Goal: Task Accomplishment & Management: Manage account settings

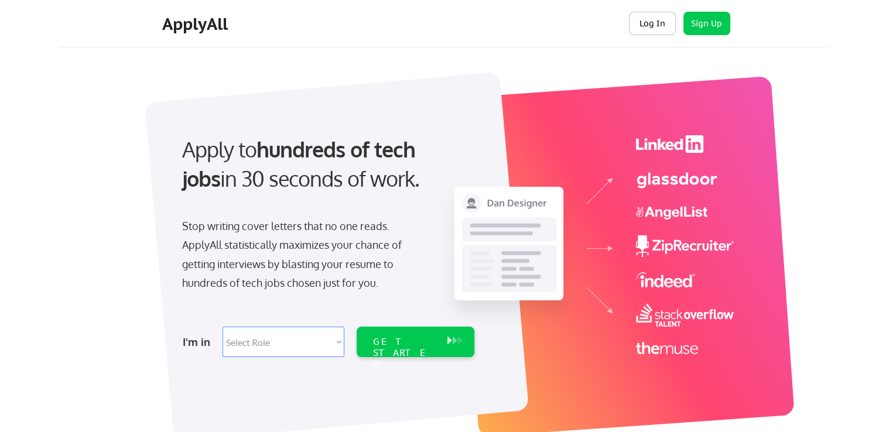
click at [654, 25] on button "Log In" at bounding box center [652, 23] width 47 height 23
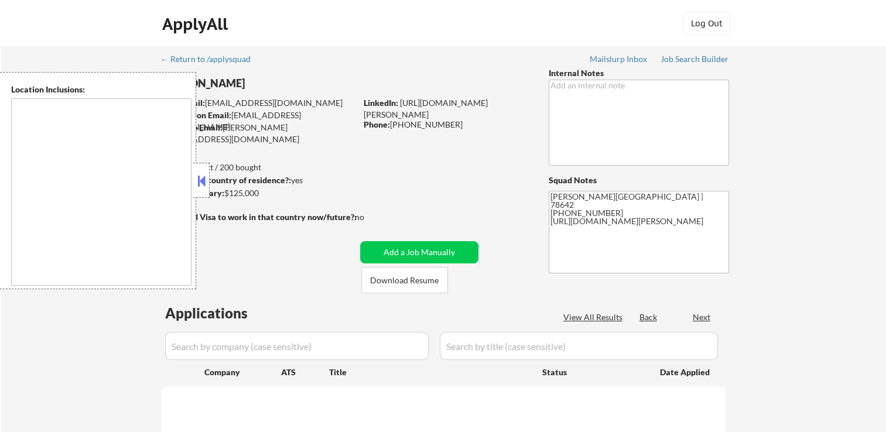
type textarea "[GEOGRAPHIC_DATA], [GEOGRAPHIC_DATA] [GEOGRAPHIC_DATA], [GEOGRAPHIC_DATA] [GEOG…"
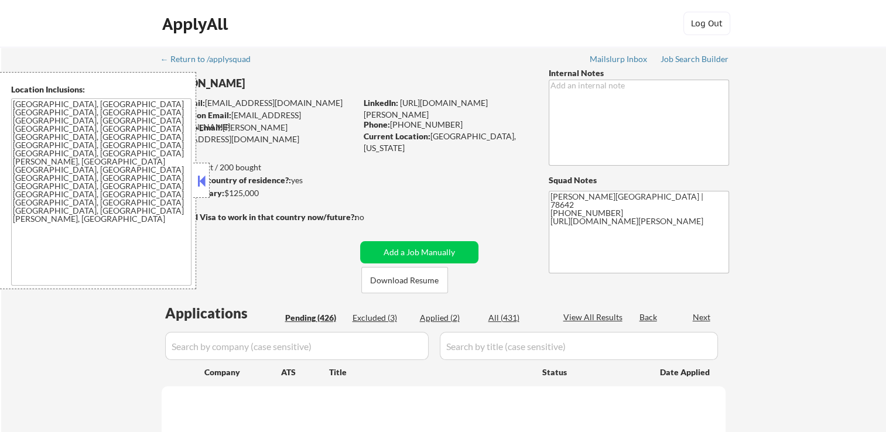
select select ""pending""
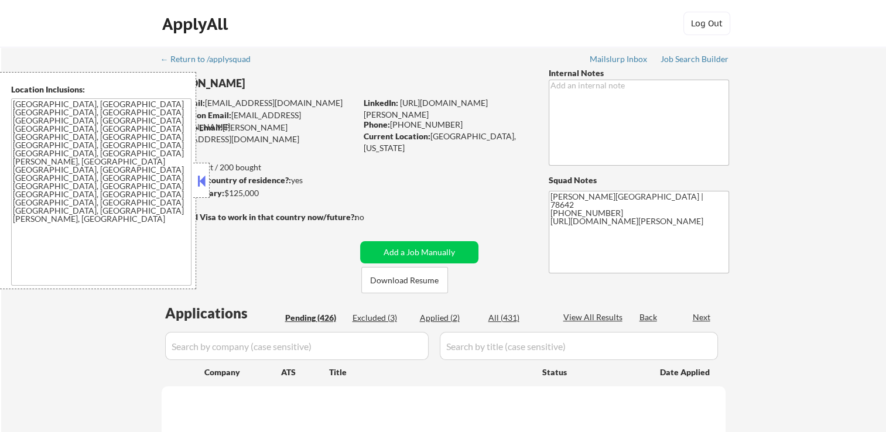
select select ""pending""
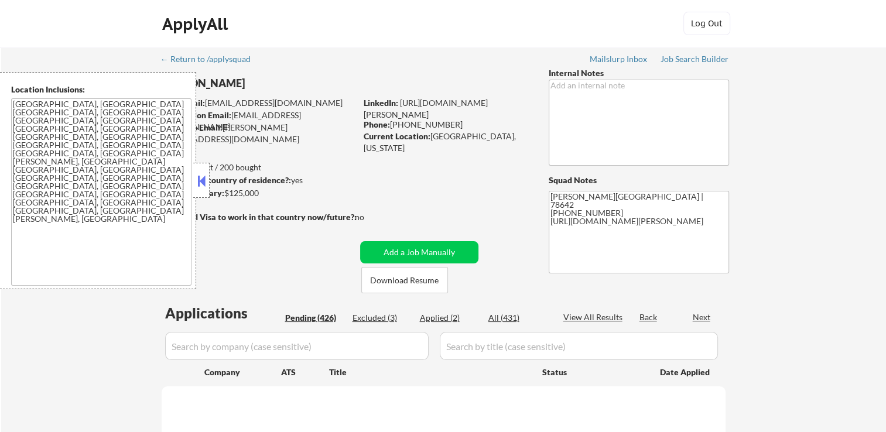
select select ""pending""
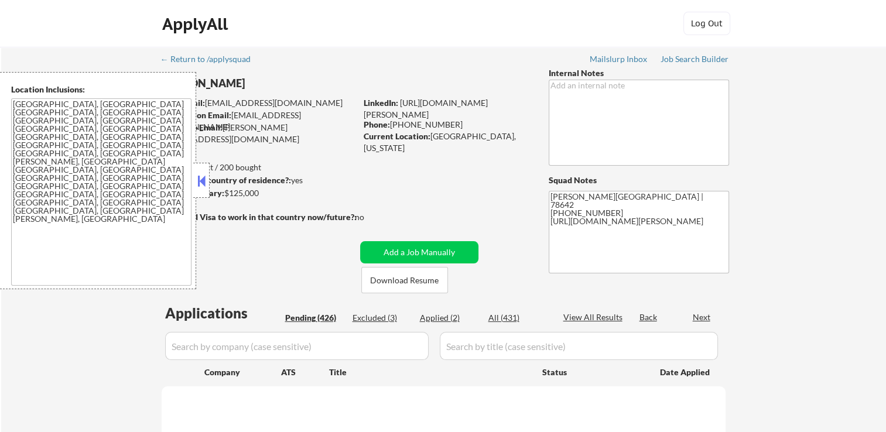
select select ""pending""
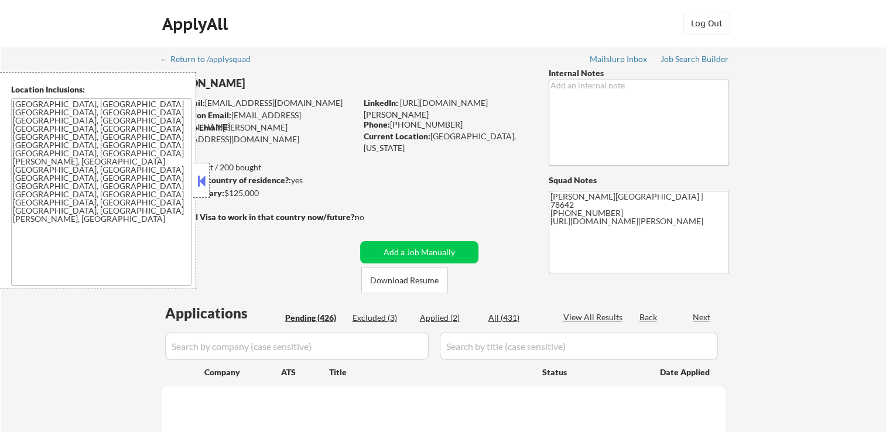
select select ""pending""
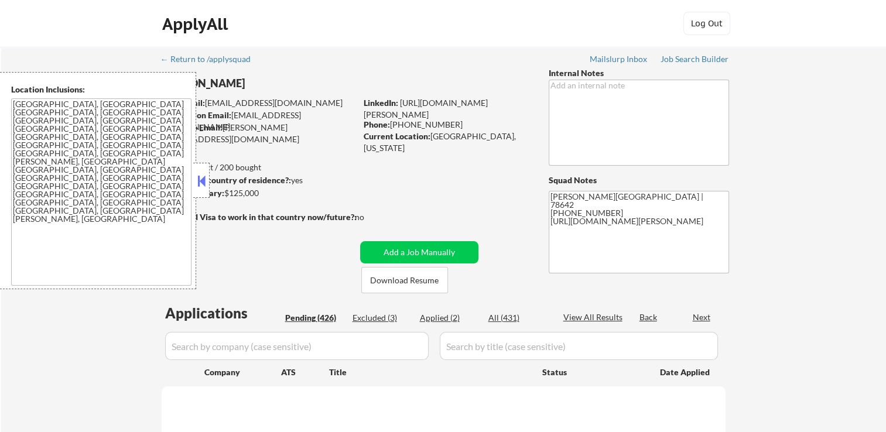
select select ""pending""
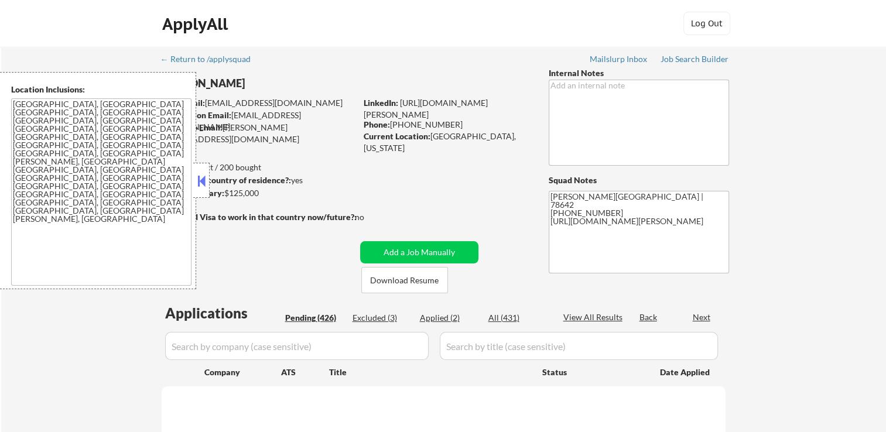
select select ""pending""
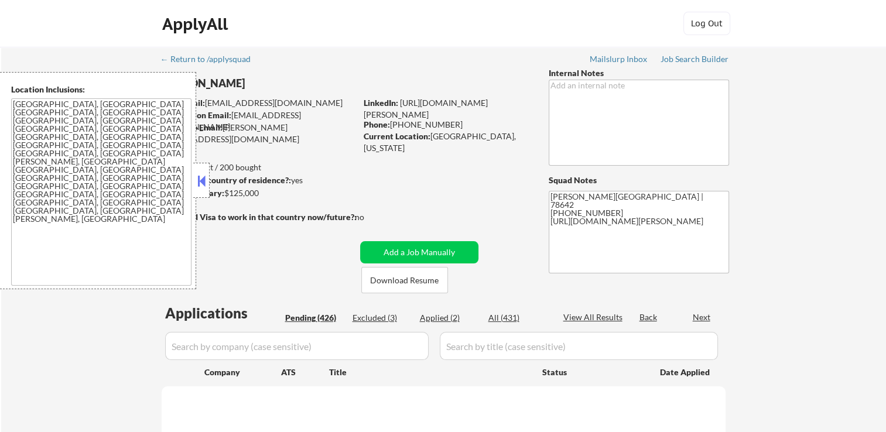
select select ""pending""
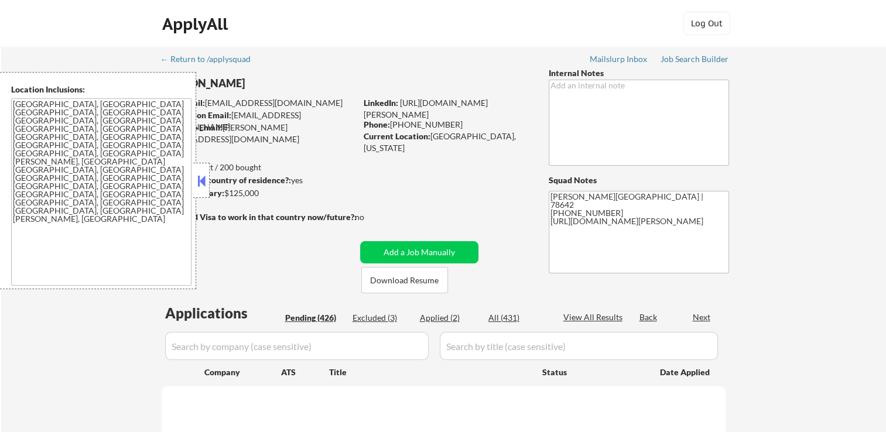
select select ""pending""
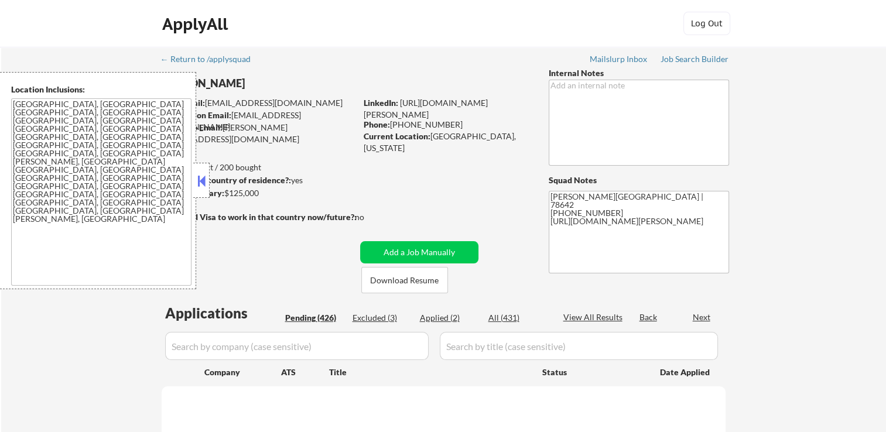
select select ""pending""
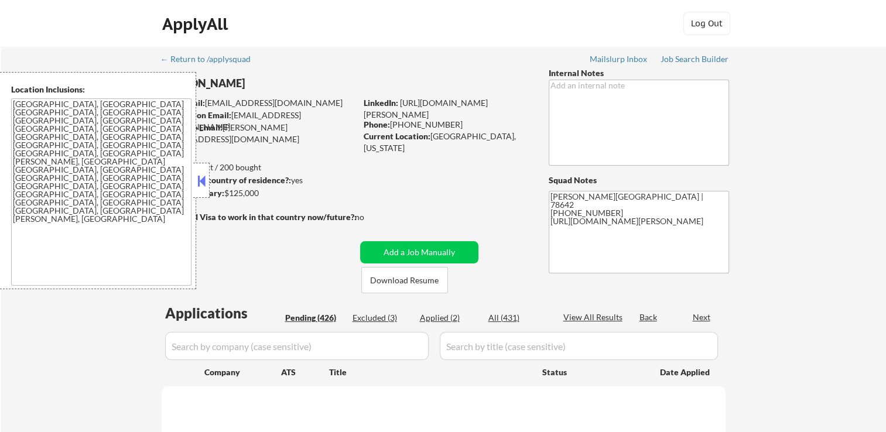
select select ""pending""
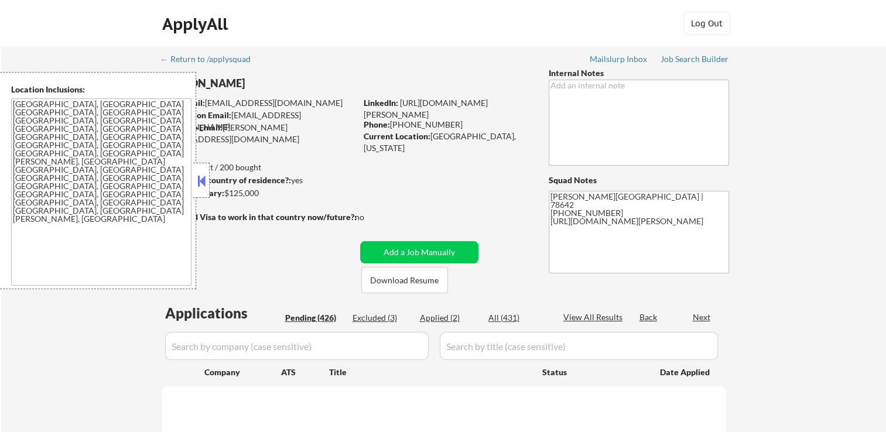
select select ""pending""
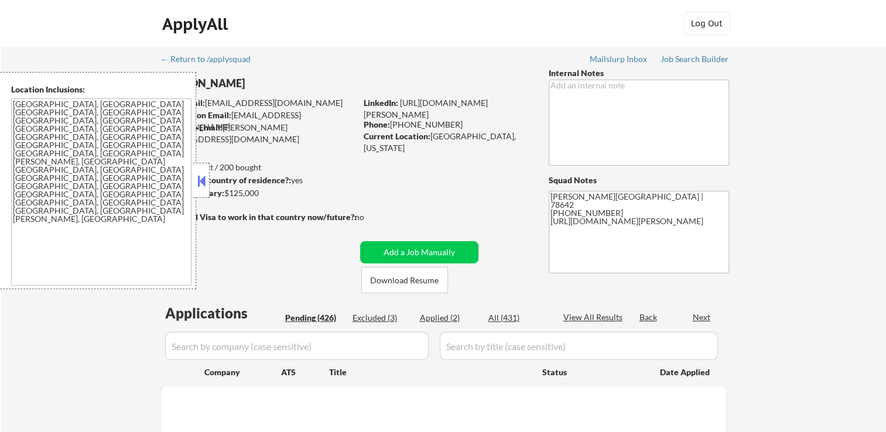
select select ""pending""
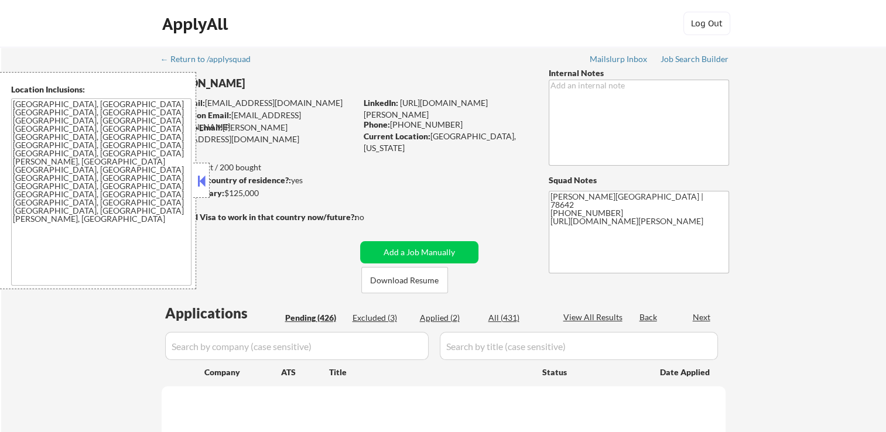
select select ""pending""
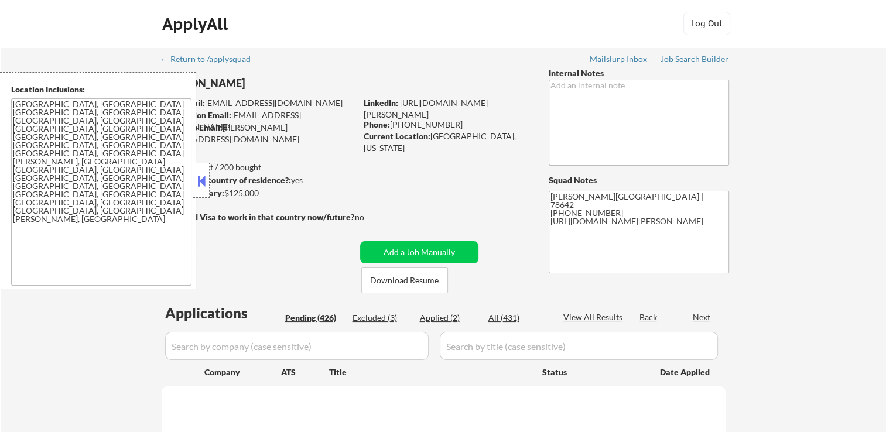
select select ""pending""
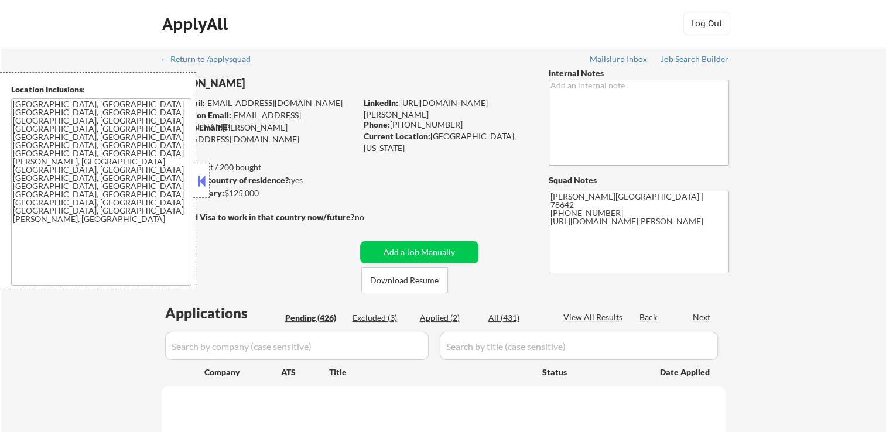
select select ""pending""
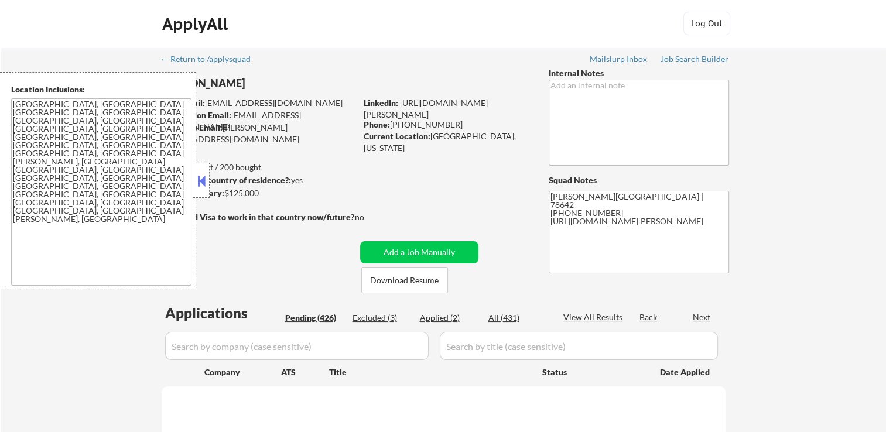
select select ""pending""
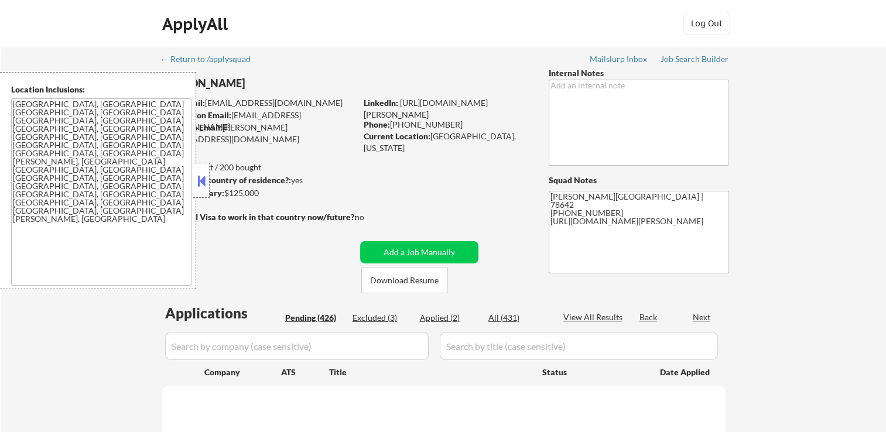
select select ""pending""
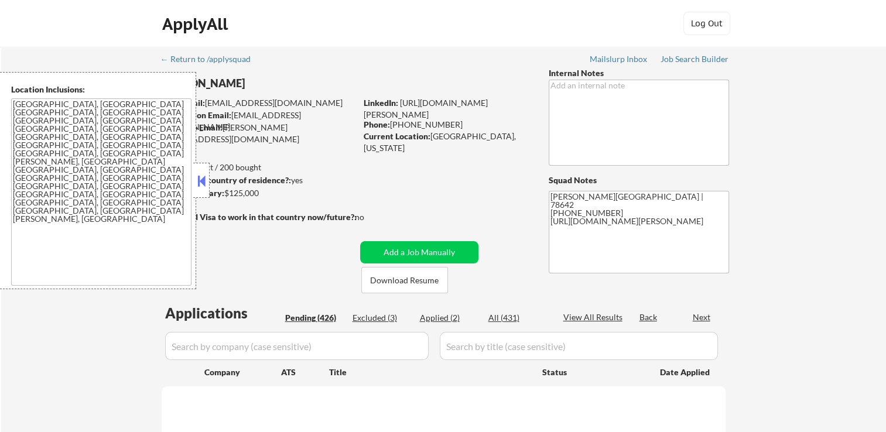
select select ""pending""
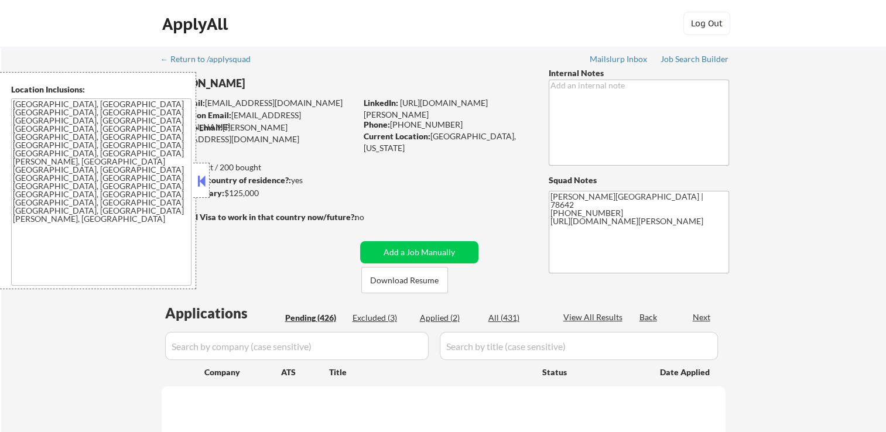
select select ""pending""
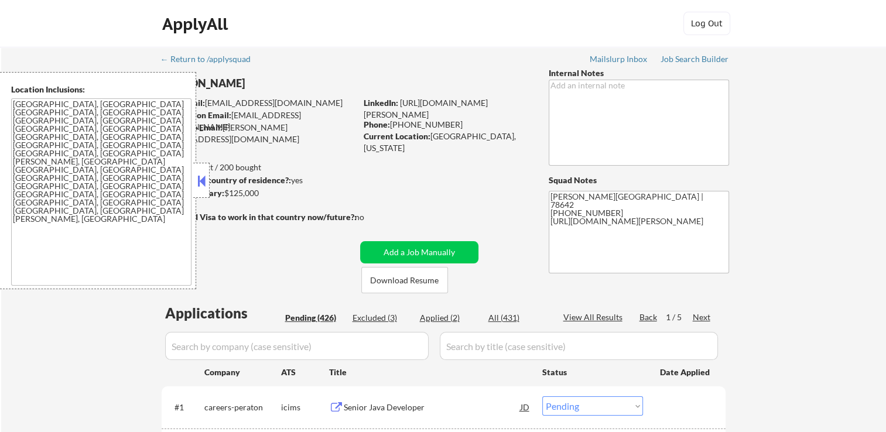
scroll to position [234, 0]
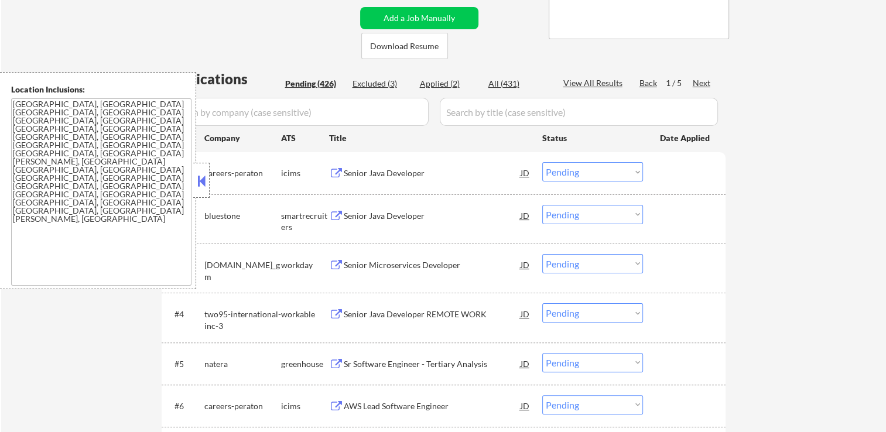
click at [202, 177] on button at bounding box center [201, 181] width 13 height 18
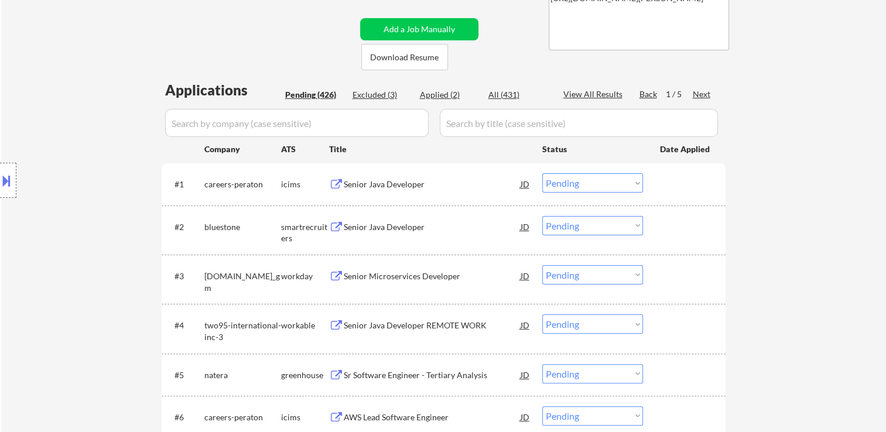
scroll to position [293, 0]
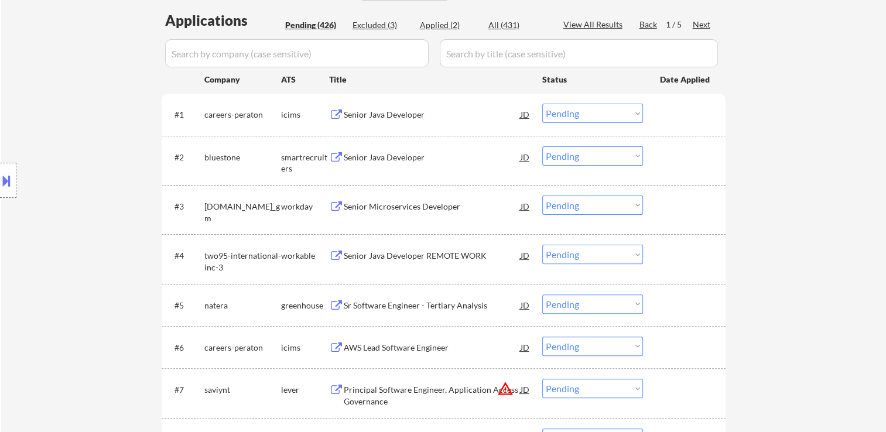
click at [439, 21] on div "Applied (2)" at bounding box center [449, 25] width 59 height 12
select select ""applied""
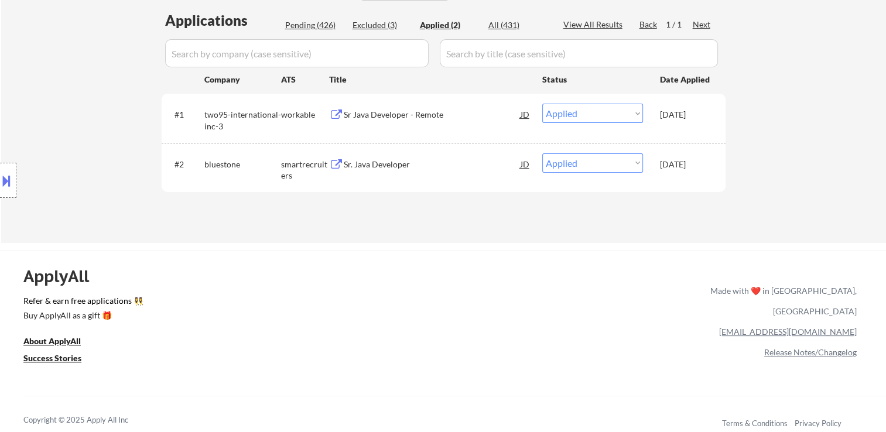
click at [303, 22] on div "Pending (426)" at bounding box center [314, 25] width 59 height 12
select select ""pending""
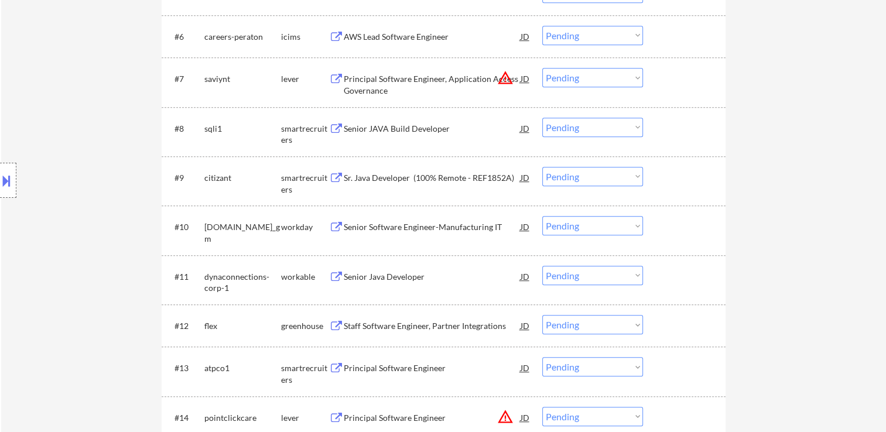
scroll to position [762, 0]
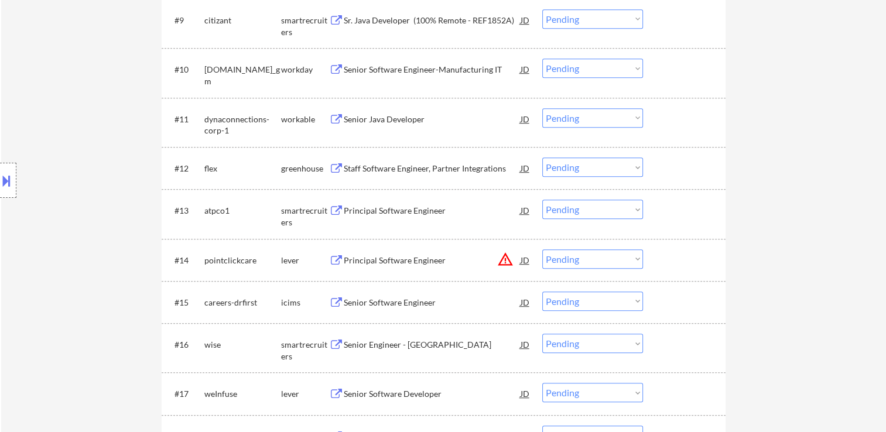
click at [419, 170] on div "Staff Software Engineer, Partner Integrations" at bounding box center [432, 169] width 177 height 12
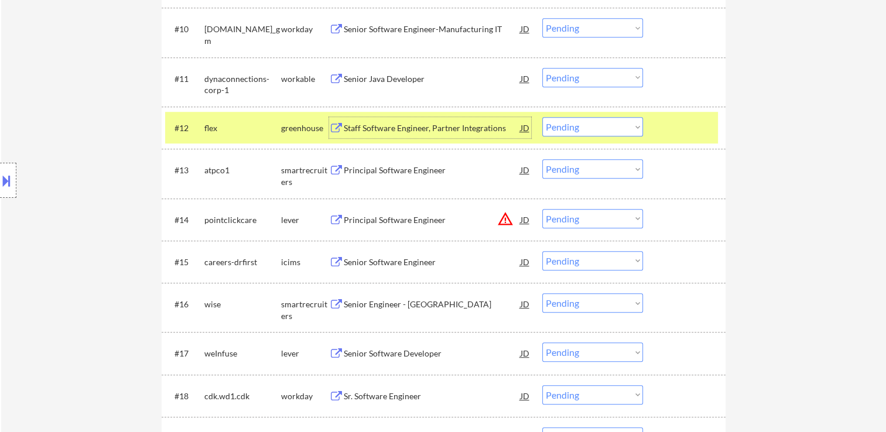
scroll to position [820, 0]
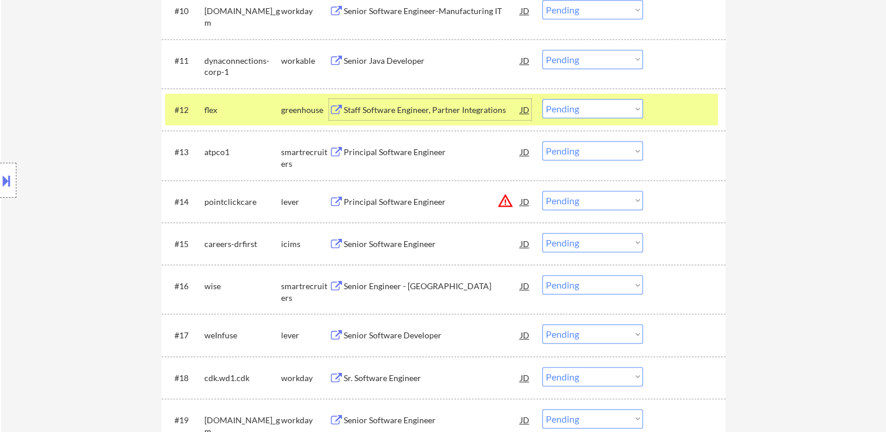
click at [571, 112] on select "Choose an option... Pending Applied Excluded (Questions) Excluded (Expired) Exc…" at bounding box center [592, 108] width 101 height 19
click at [542, 99] on select "Choose an option... Pending Applied Excluded (Questions) Excluded (Expired) Exc…" at bounding box center [592, 108] width 101 height 19
click at [664, 104] on div at bounding box center [686, 109] width 52 height 21
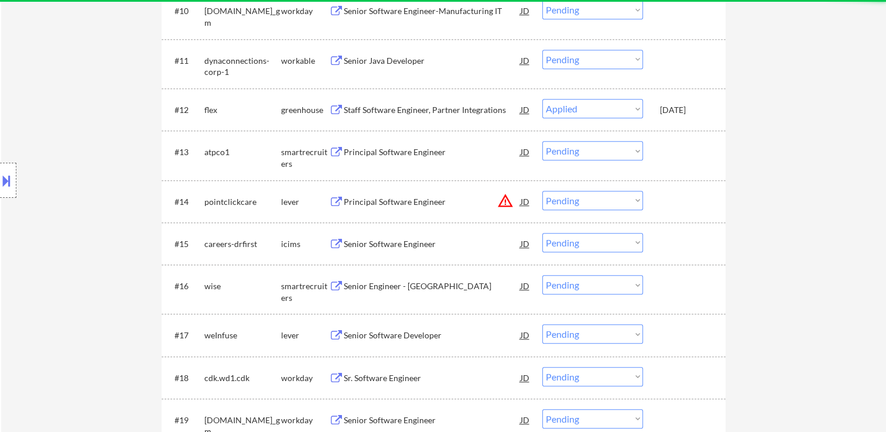
select select ""pending""
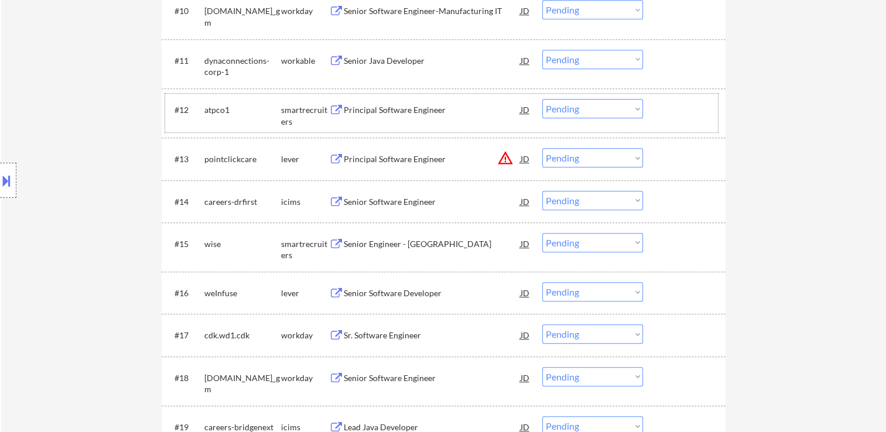
scroll to position [879, 0]
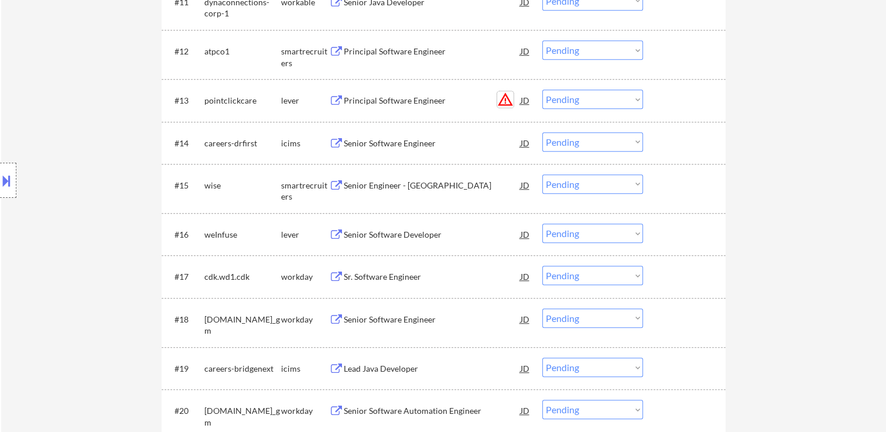
click at [504, 98] on button "warning_amber" at bounding box center [505, 99] width 16 height 16
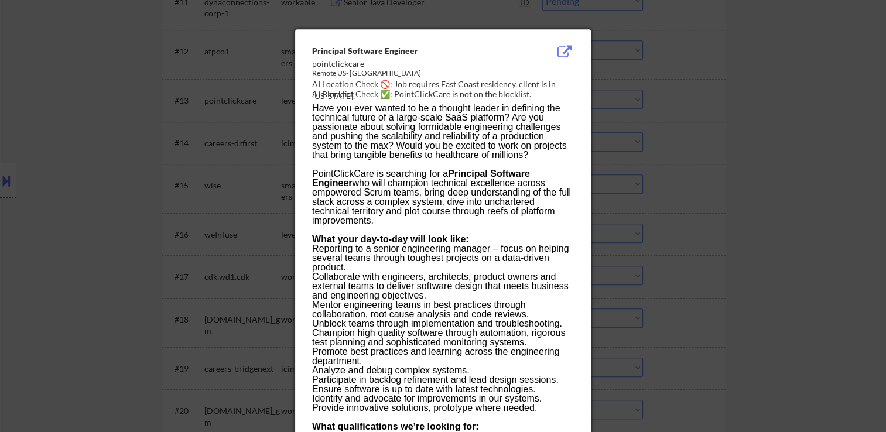
click at [125, 211] on div at bounding box center [443, 216] width 886 height 432
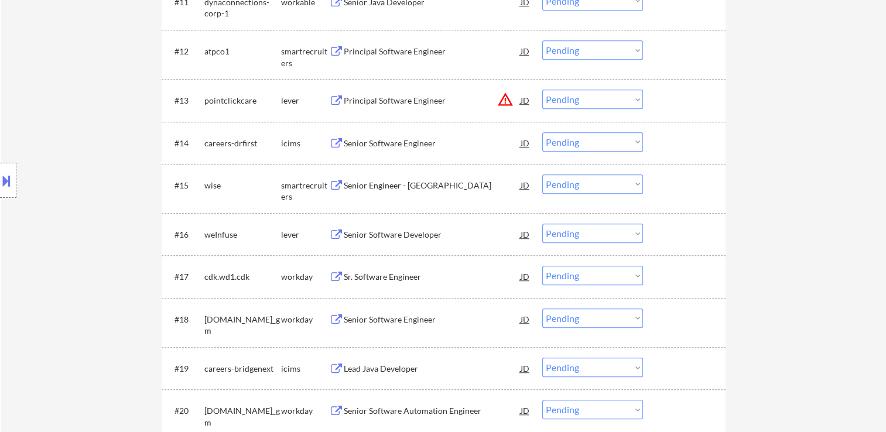
click at [8, 184] on button at bounding box center [6, 180] width 13 height 19
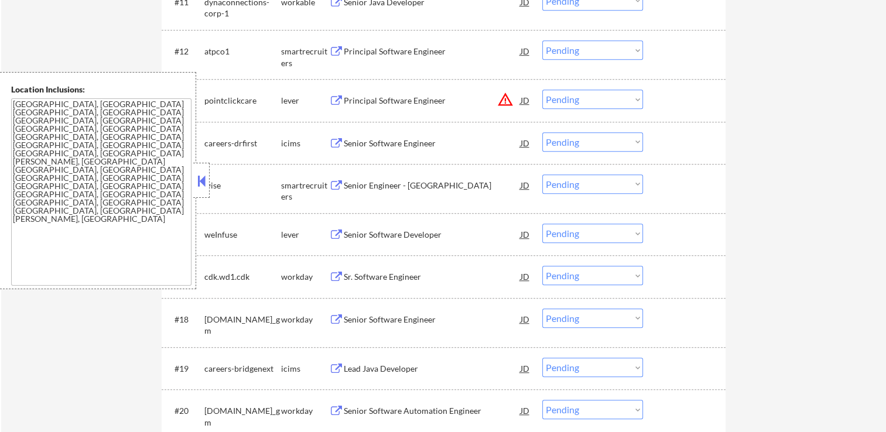
click at [206, 183] on button at bounding box center [201, 181] width 13 height 18
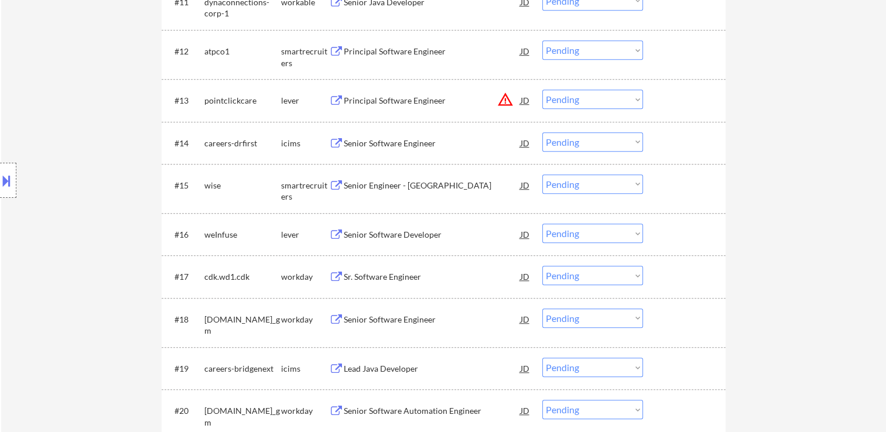
click at [609, 99] on select "Choose an option... Pending Applied Excluded (Questions) Excluded (Expired) Exc…" at bounding box center [592, 99] width 101 height 19
click at [542, 90] on select "Choose an option... Pending Applied Excluded (Questions) Excluded (Expired) Exc…" at bounding box center [592, 99] width 101 height 19
select select ""pending""
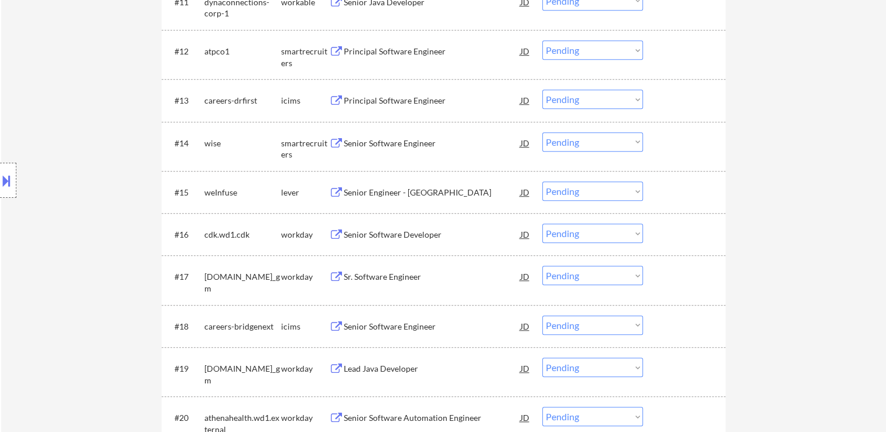
click at [398, 144] on div "Senior Software Engineer" at bounding box center [432, 144] width 177 height 12
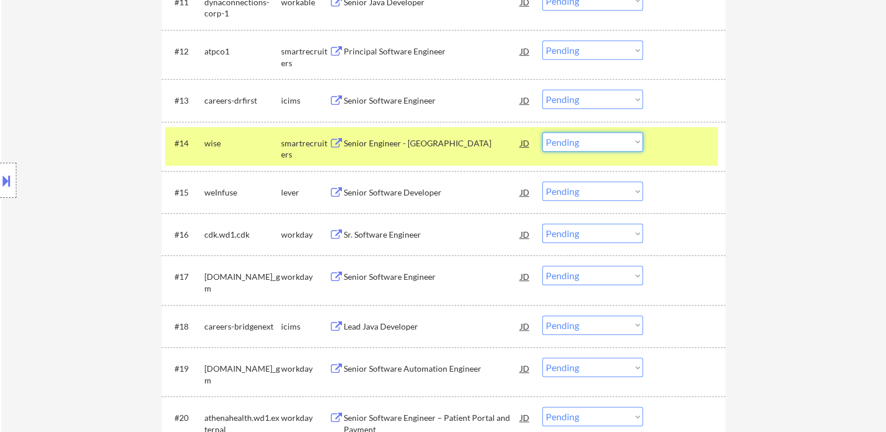
click at [598, 144] on select "Choose an option... Pending Applied Excluded (Questions) Excluded (Expired) Exc…" at bounding box center [592, 141] width 101 height 19
click at [542, 132] on select "Choose an option... Pending Applied Excluded (Questions) Excluded (Expired) Exc…" at bounding box center [592, 141] width 101 height 19
click at [687, 145] on div at bounding box center [686, 142] width 52 height 21
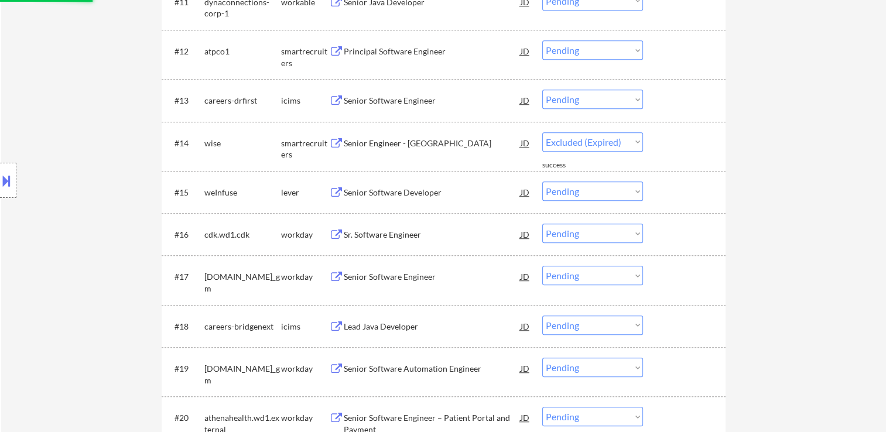
select select ""pending""
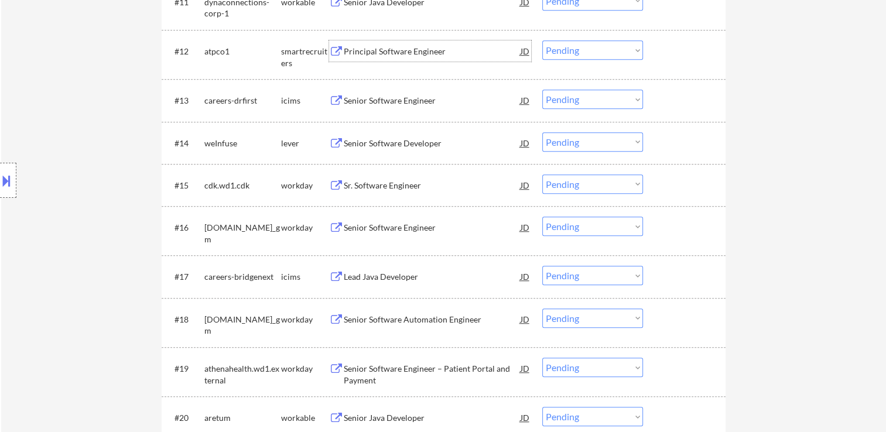
click at [424, 52] on div "Principal Software Engineer" at bounding box center [432, 52] width 177 height 12
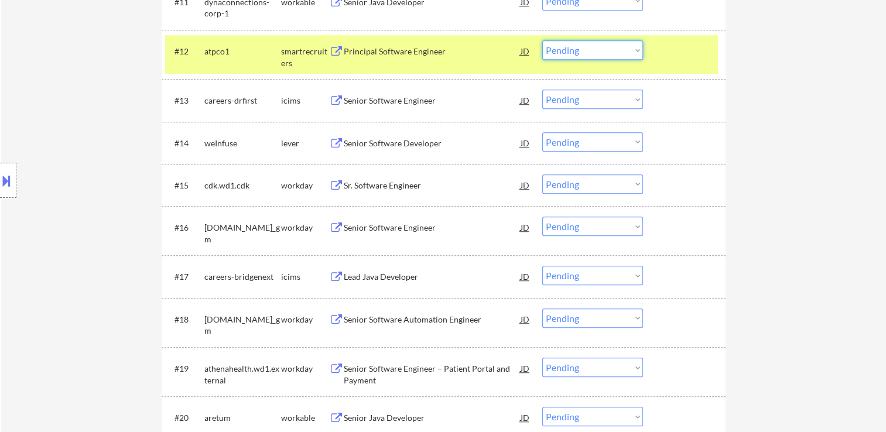
click at [598, 48] on select "Choose an option... Pending Applied Excluded (Questions) Excluded (Expired) Exc…" at bounding box center [592, 49] width 101 height 19
click at [542, 40] on select "Choose an option... Pending Applied Excluded (Questions) Excluded (Expired) Exc…" at bounding box center [592, 49] width 101 height 19
click at [698, 49] on div at bounding box center [686, 50] width 52 height 21
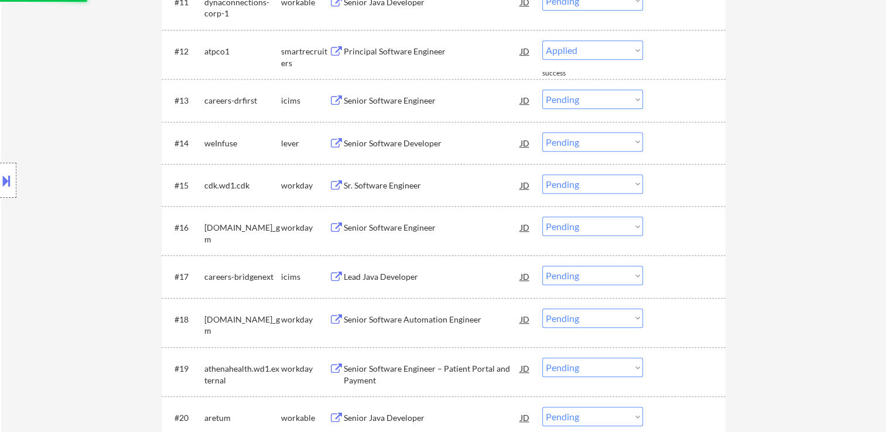
select select ""pending""
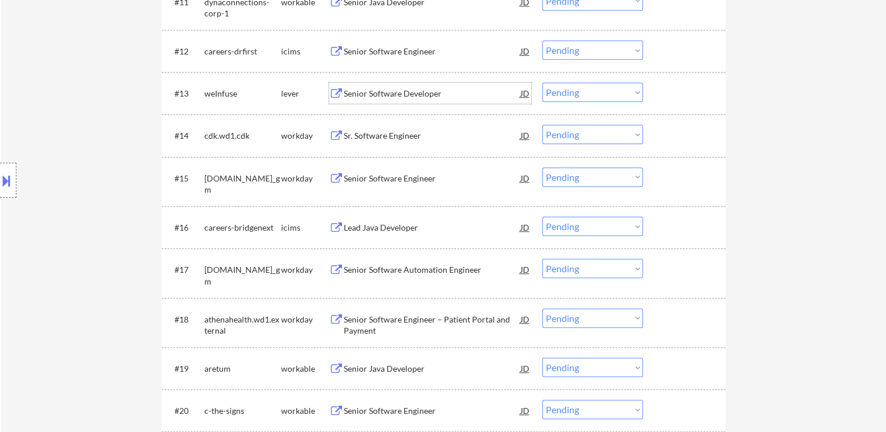
click at [403, 98] on div "Senior Software Developer" at bounding box center [432, 94] width 177 height 12
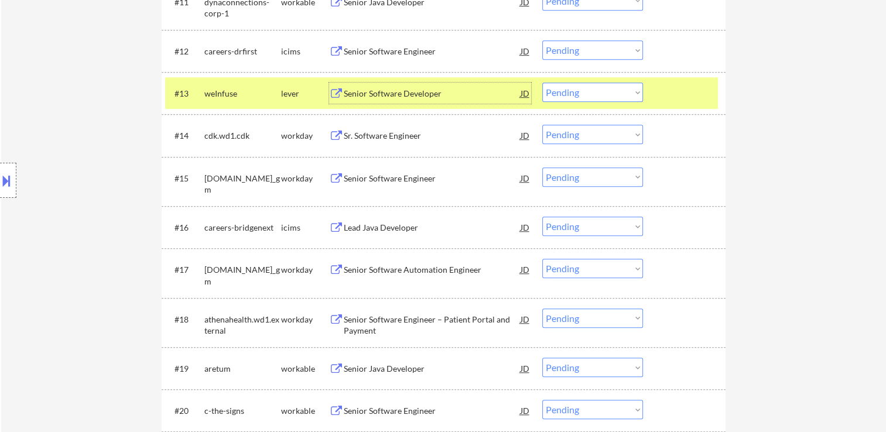
click at [2, 186] on button at bounding box center [6, 180] width 13 height 19
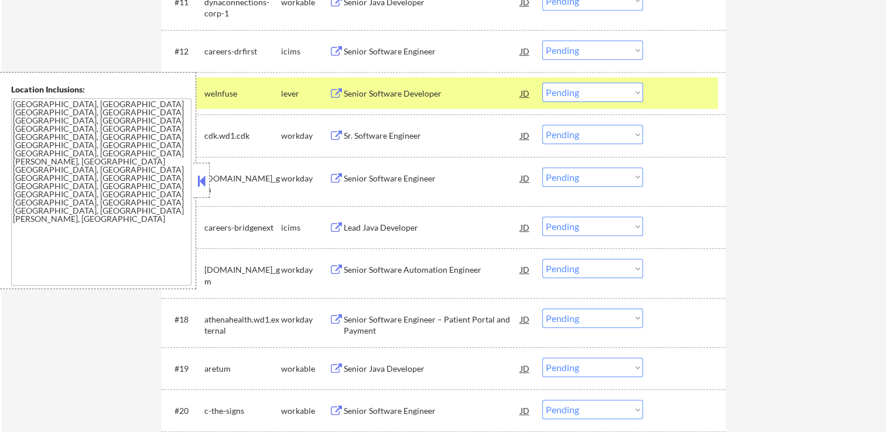
click at [199, 177] on button at bounding box center [201, 181] width 13 height 18
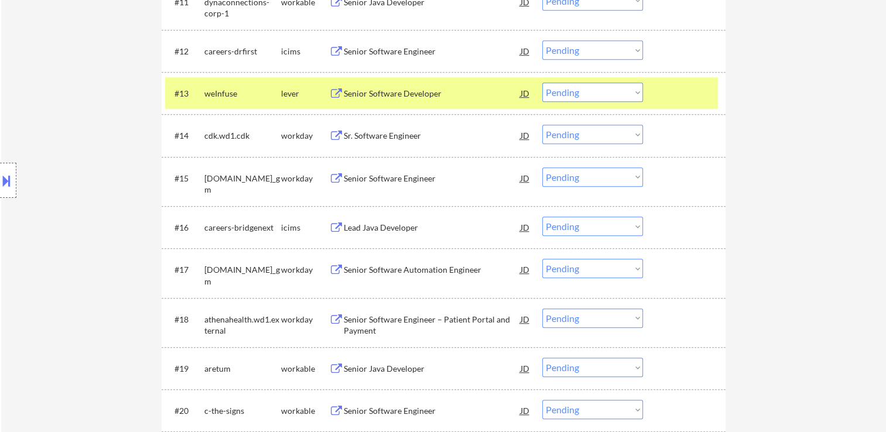
click at [621, 94] on select "Choose an option... Pending Applied Excluded (Questions) Excluded (Expired) Exc…" at bounding box center [592, 92] width 101 height 19
click at [542, 83] on select "Choose an option... Pending Applied Excluded (Questions) Excluded (Expired) Exc…" at bounding box center [592, 92] width 101 height 19
click at [673, 95] on div at bounding box center [686, 93] width 52 height 21
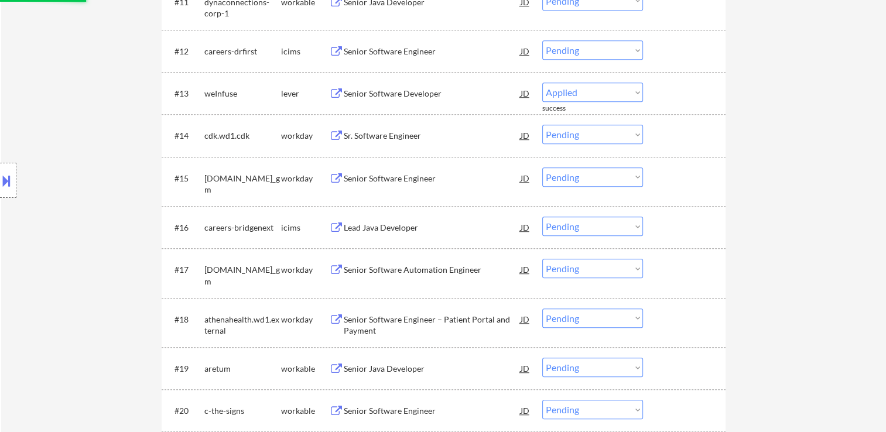
select select ""pending""
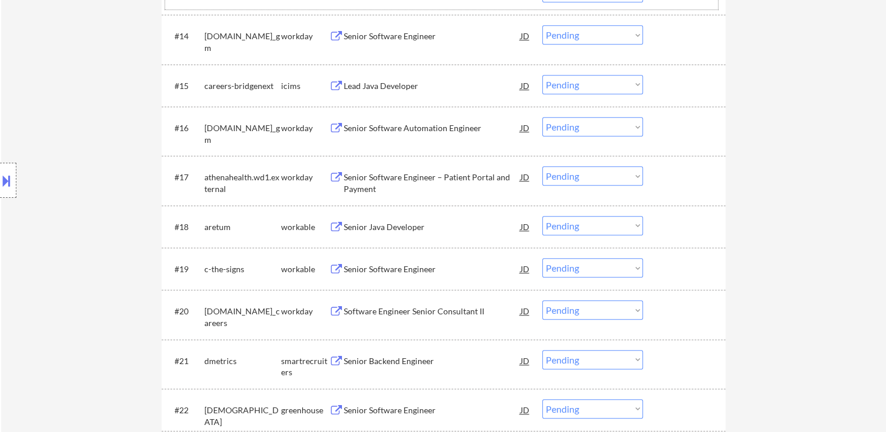
scroll to position [1054, 0]
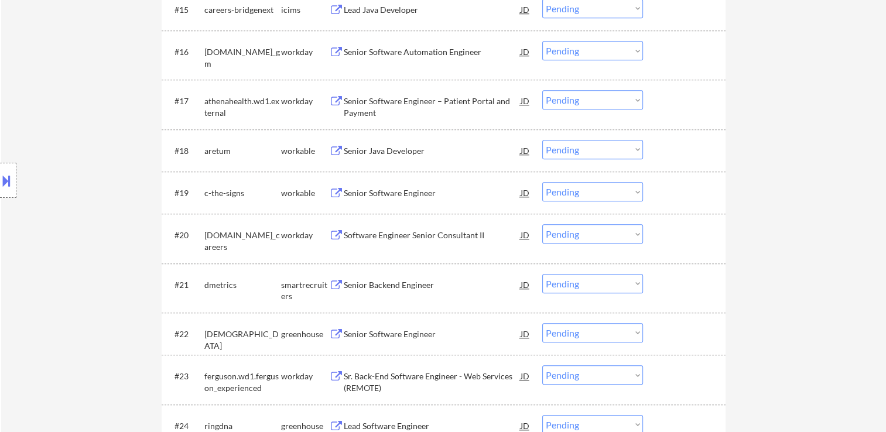
click at [406, 152] on div "Senior Java Developer" at bounding box center [432, 151] width 177 height 12
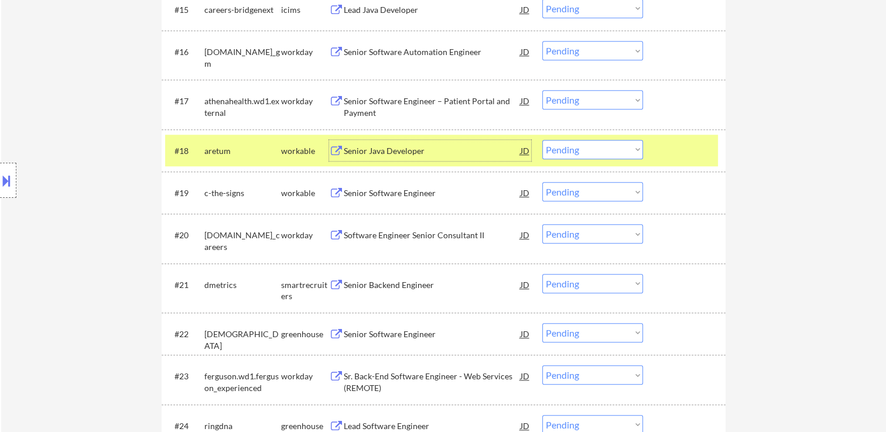
click at [567, 150] on select "Choose an option... Pending Applied Excluded (Questions) Excluded (Expired) Exc…" at bounding box center [592, 149] width 101 height 19
click at [542, 140] on select "Choose an option... Pending Applied Excluded (Questions) Excluded (Expired) Exc…" at bounding box center [592, 149] width 101 height 19
click at [692, 150] on div at bounding box center [686, 150] width 52 height 21
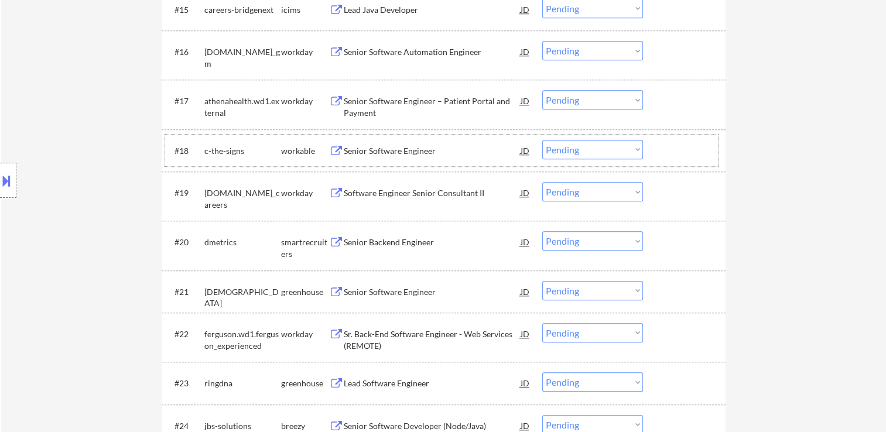
click at [413, 149] on div "Senior Software Engineer" at bounding box center [432, 151] width 177 height 12
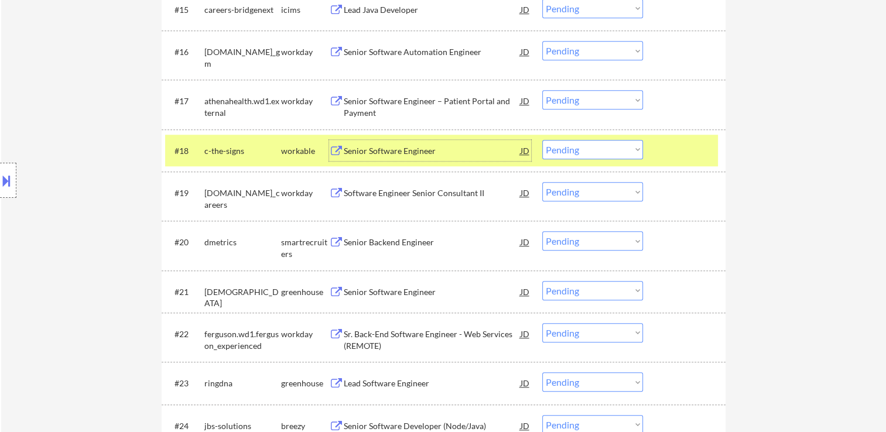
click at [586, 153] on select "Choose an option... Pending Applied Excluded (Questions) Excluded (Expired) Exc…" at bounding box center [592, 149] width 101 height 19
click at [542, 140] on select "Choose an option... Pending Applied Excluded (Questions) Excluded (Expired) Exc…" at bounding box center [592, 149] width 101 height 19
click at [685, 142] on div at bounding box center [686, 150] width 52 height 21
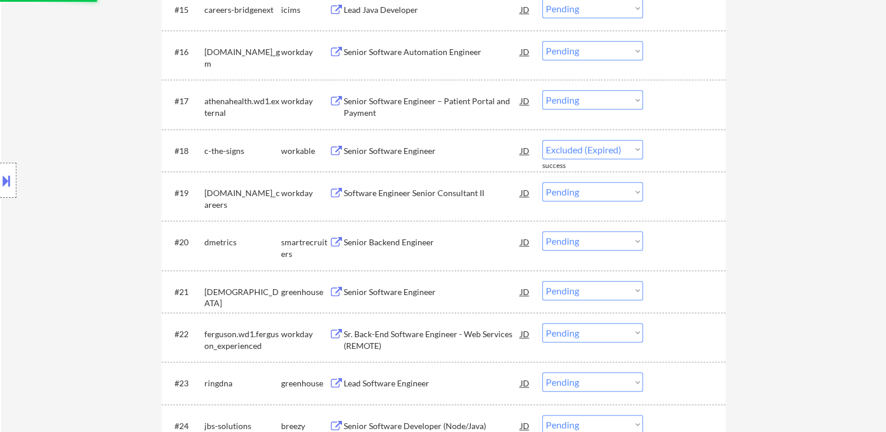
select select ""pending""
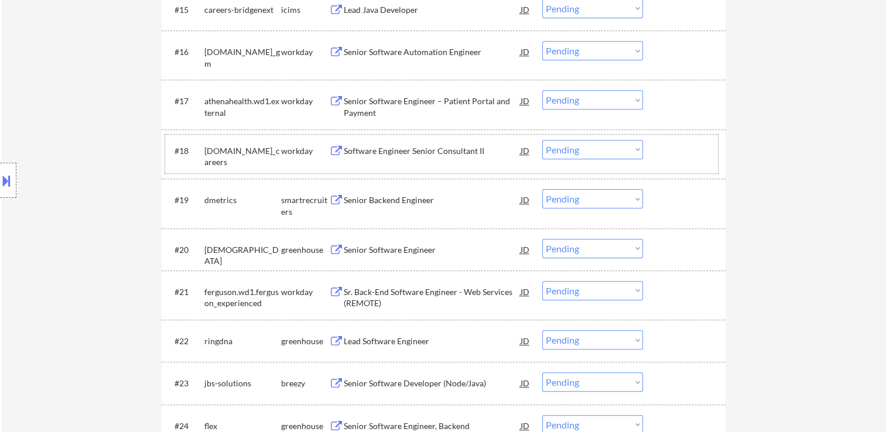
click at [397, 203] on div "Senior Backend Engineer" at bounding box center [432, 200] width 177 height 12
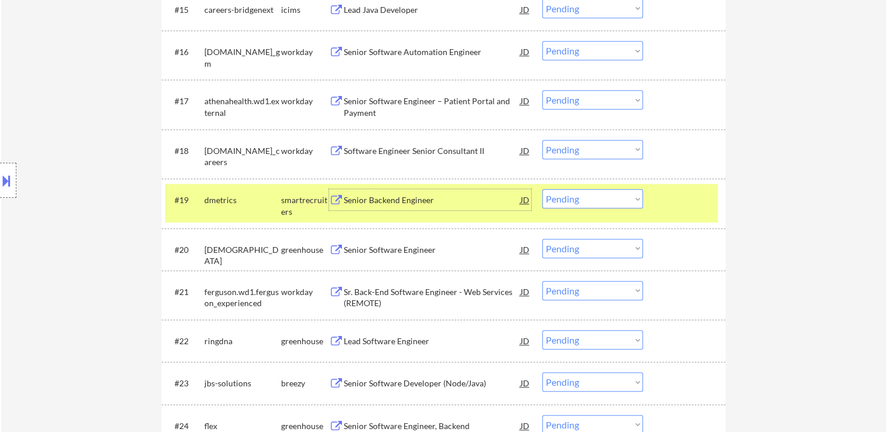
click at [405, 201] on div "Senior Backend Engineer" at bounding box center [432, 200] width 177 height 12
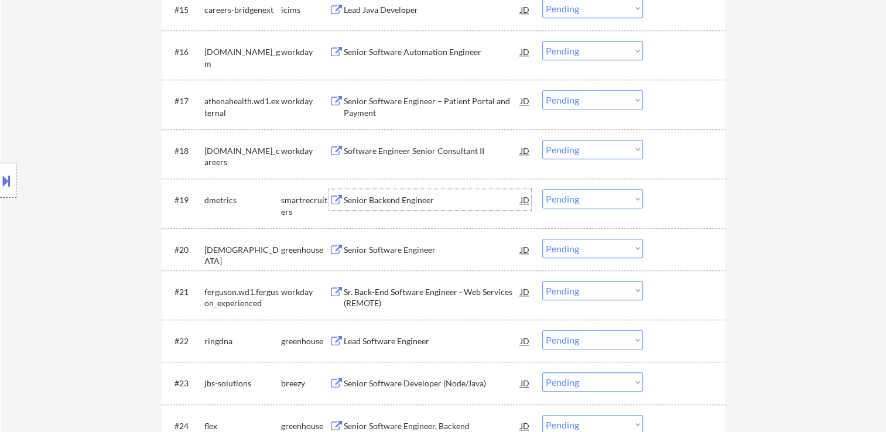
click at [576, 196] on select "Choose an option... Pending Applied Excluded (Questions) Excluded (Expired) Exc…" at bounding box center [592, 198] width 101 height 19
click at [542, 189] on select "Choose an option... Pending Applied Excluded (Questions) Excluded (Expired) Exc…" at bounding box center [592, 198] width 101 height 19
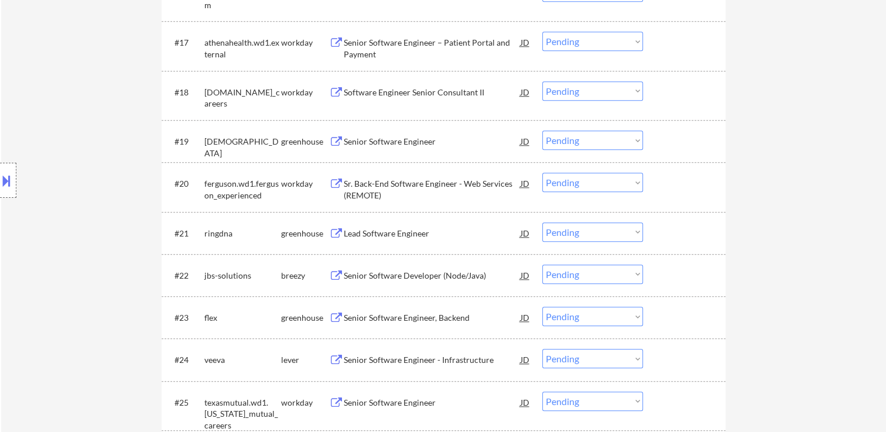
scroll to position [1172, 0]
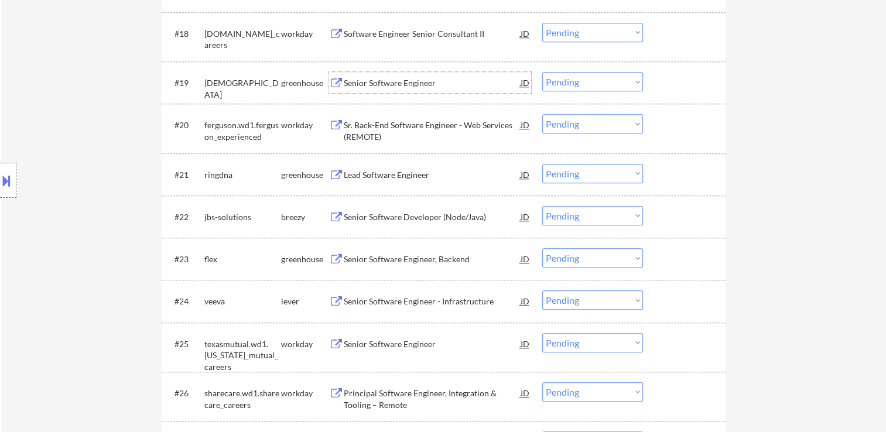
click at [400, 87] on div "Senior Software Engineer" at bounding box center [432, 83] width 177 height 12
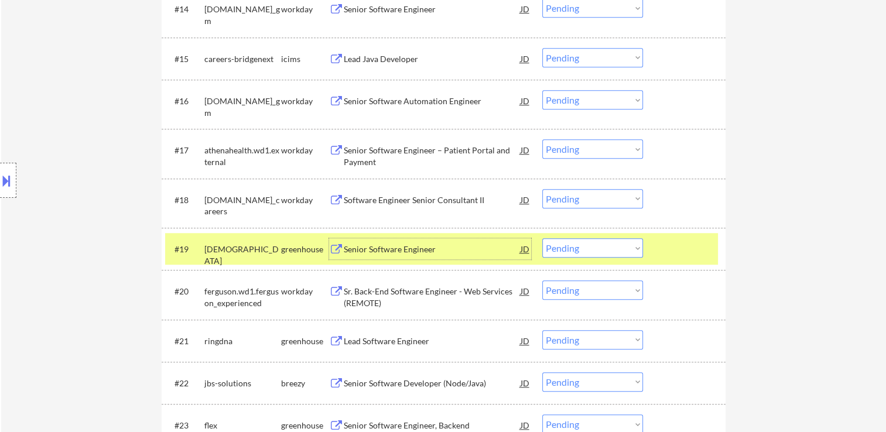
scroll to position [1054, 0]
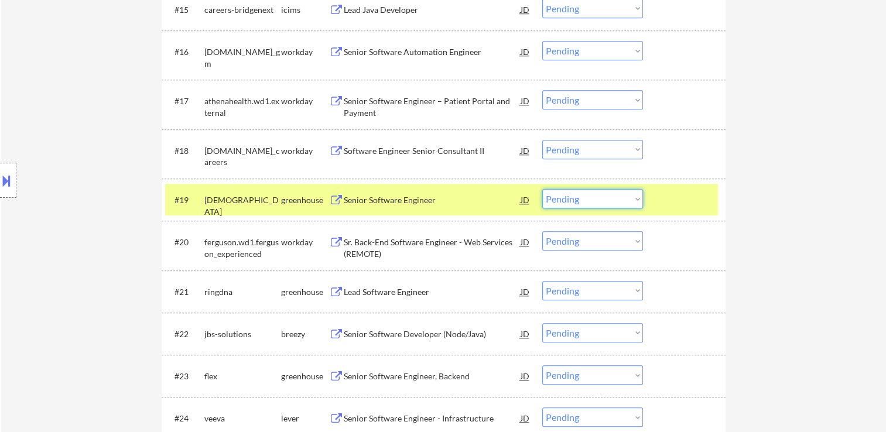
drag, startPoint x: 608, startPoint y: 200, endPoint x: 602, endPoint y: 208, distance: 9.8
click at [608, 200] on select "Choose an option... Pending Applied Excluded (Questions) Excluded (Expired) Exc…" at bounding box center [592, 198] width 101 height 19
click at [542, 189] on select "Choose an option... Pending Applied Excluded (Questions) Excluded (Expired) Exc…" at bounding box center [592, 198] width 101 height 19
click at [674, 203] on div at bounding box center [686, 199] width 52 height 21
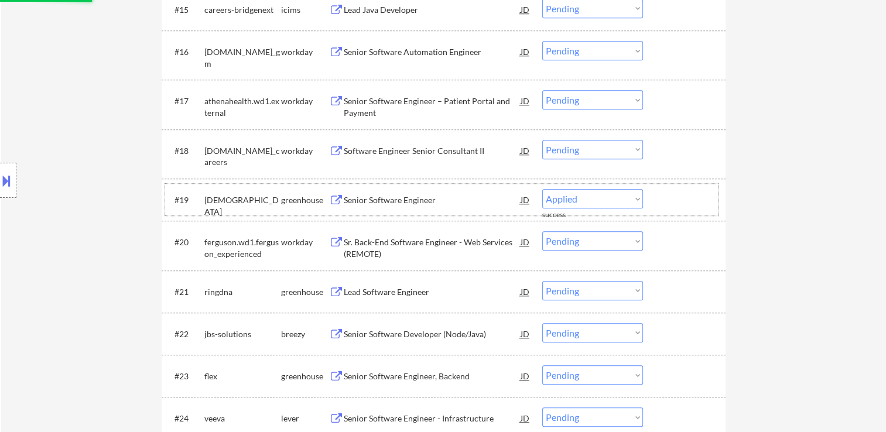
select select ""pending""
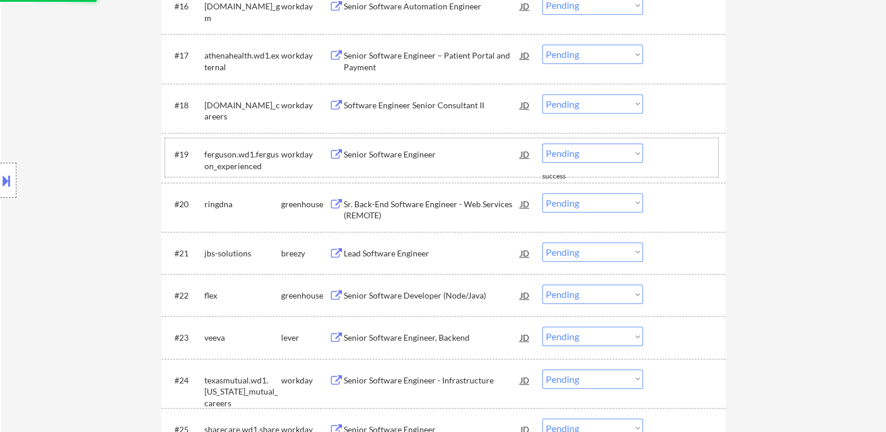
scroll to position [1113, 0]
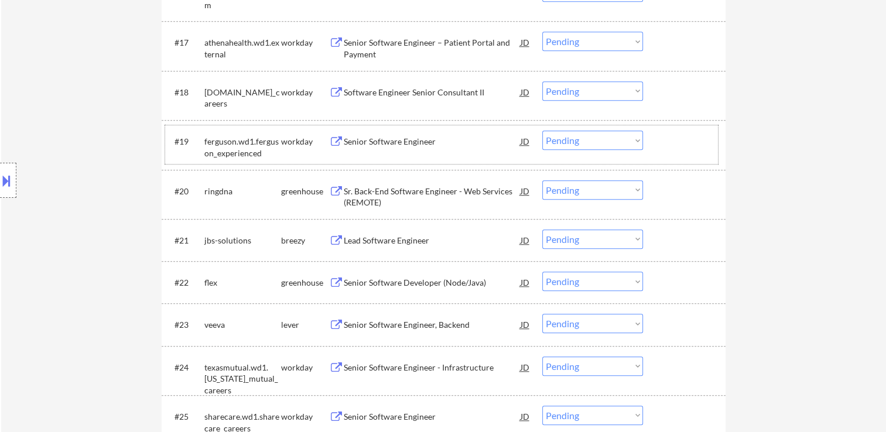
click at [434, 195] on div "Sr. Back-End Software Engineer - Web Services (REMOTE)" at bounding box center [432, 197] width 177 height 23
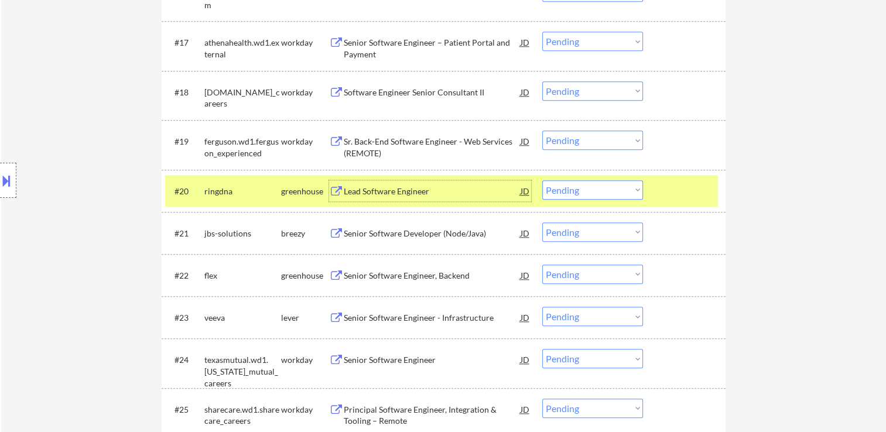
click at [414, 193] on div "Lead Software Engineer" at bounding box center [432, 192] width 177 height 12
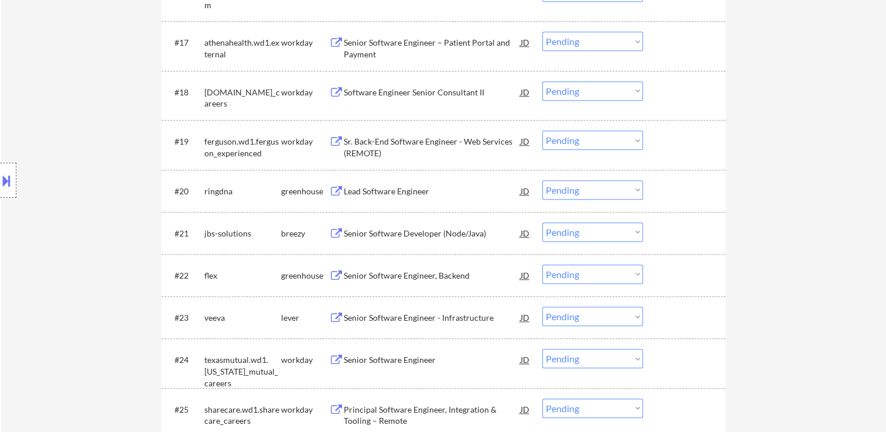
select select ""pending""
click at [581, 194] on select "Choose an option... Pending Applied Excluded (Questions) Excluded (Expired) Exc…" at bounding box center [592, 189] width 101 height 19
click at [542, 180] on select "Choose an option... Pending Applied Excluded (Questions) Excluded (Expired) Exc…" at bounding box center [592, 189] width 101 height 19
select select ""pending""
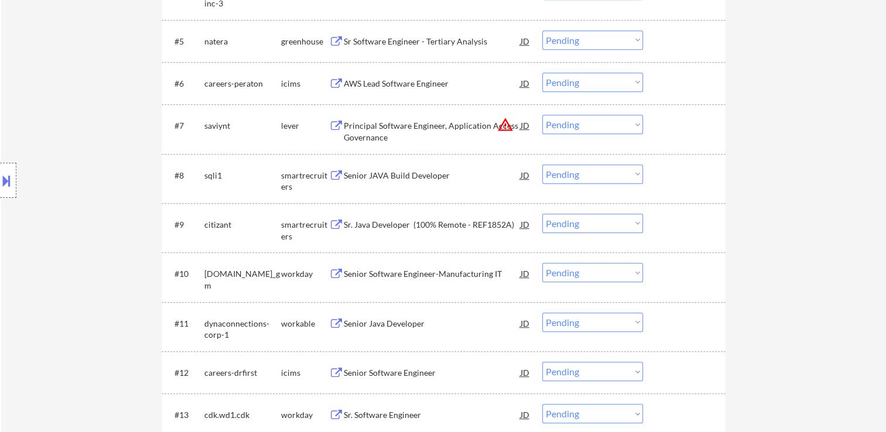
scroll to position [586, 0]
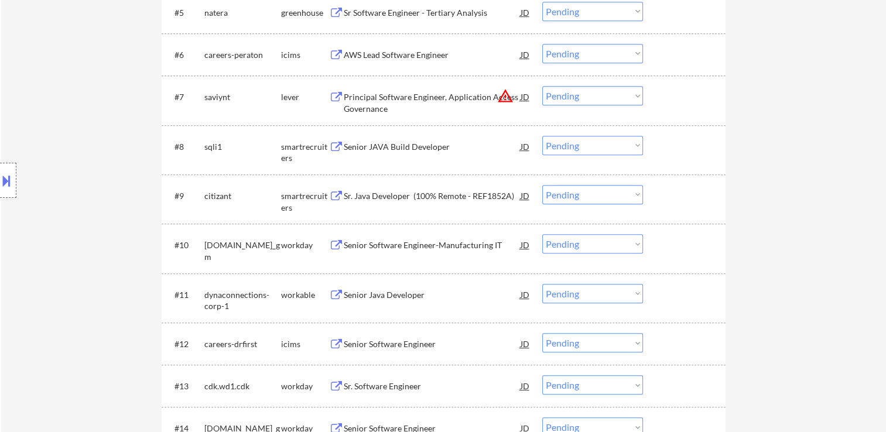
click at [394, 151] on div "Senior JAVA Build Developer" at bounding box center [432, 147] width 177 height 12
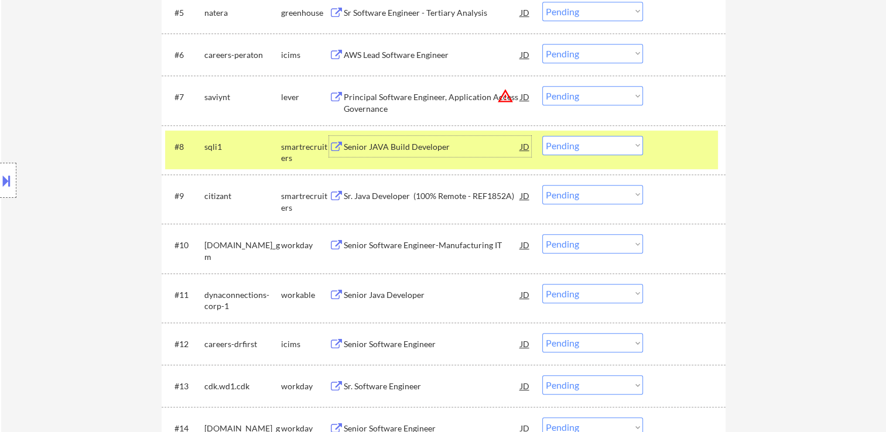
click at [524, 147] on div "JD" at bounding box center [526, 146] width 12 height 21
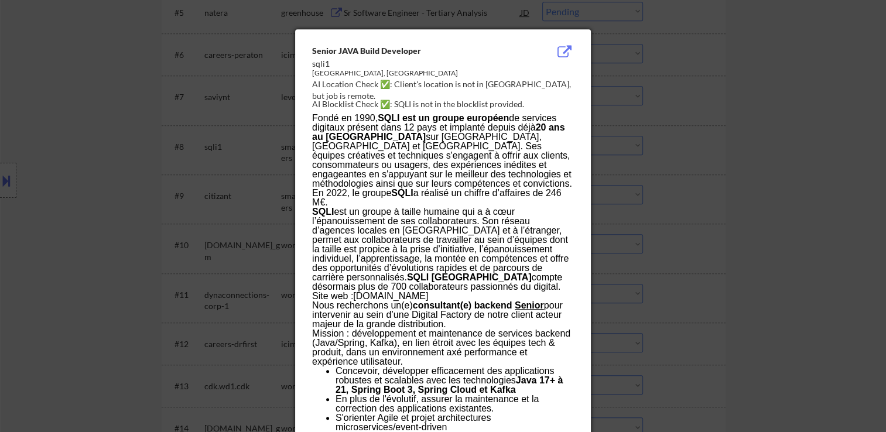
click at [714, 156] on div at bounding box center [443, 216] width 886 height 432
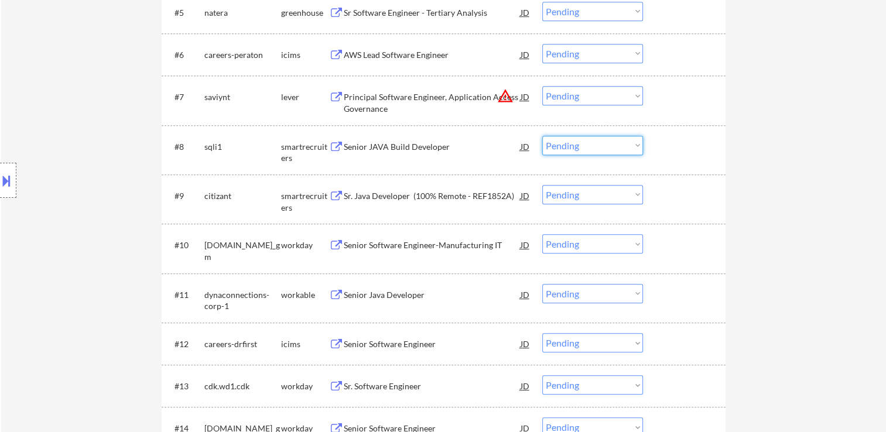
drag, startPoint x: 609, startPoint y: 142, endPoint x: 609, endPoint y: 152, distance: 10.5
click at [609, 142] on select "Choose an option... Pending Applied Excluded (Questions) Excluded (Expired) Exc…" at bounding box center [592, 145] width 101 height 19
click at [542, 136] on select "Choose an option... Pending Applied Excluded (Questions) Excluded (Expired) Exc…" at bounding box center [592, 145] width 101 height 19
click at [504, 97] on button "warning_amber" at bounding box center [505, 96] width 16 height 16
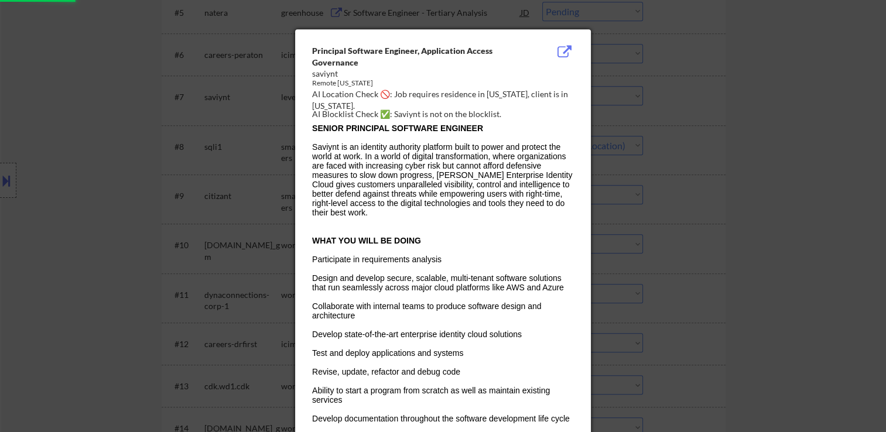
click at [684, 105] on div at bounding box center [443, 216] width 886 height 432
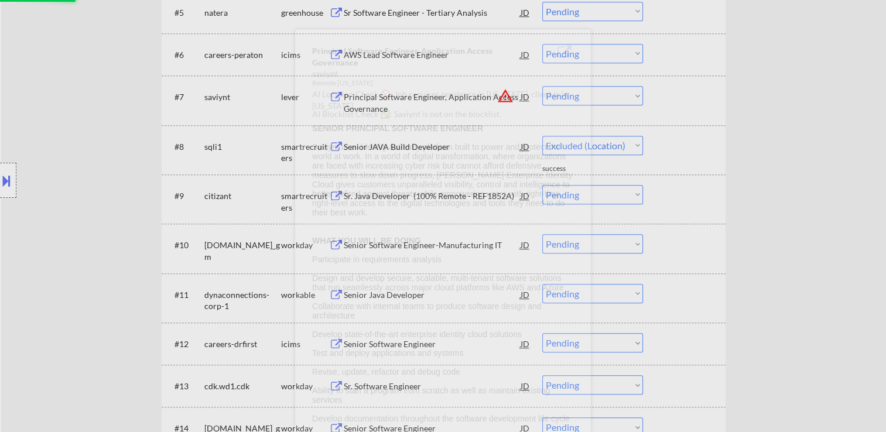
select select ""pending""
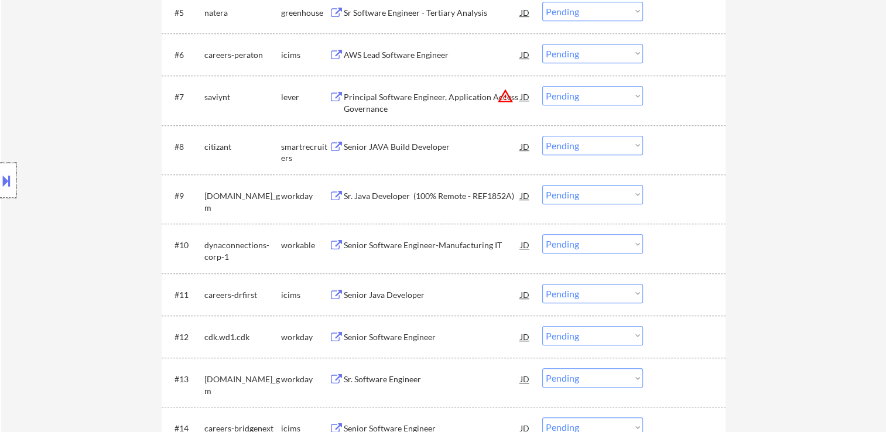
click at [2, 181] on button at bounding box center [6, 180] width 13 height 19
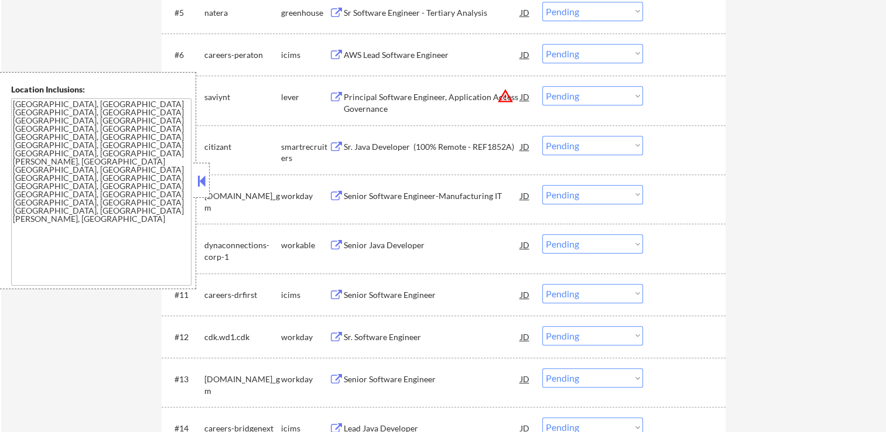
click at [203, 187] on button at bounding box center [201, 181] width 13 height 18
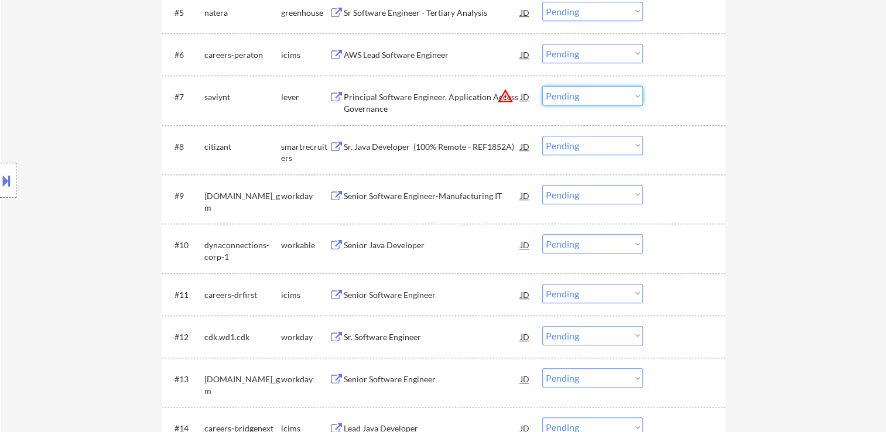
click at [628, 97] on select "Choose an option... Pending Applied Excluded (Questions) Excluded (Expired) Exc…" at bounding box center [592, 95] width 101 height 19
click at [542, 86] on select "Choose an option... Pending Applied Excluded (Questions) Excluded (Expired) Exc…" at bounding box center [592, 95] width 101 height 19
select select ""pending""
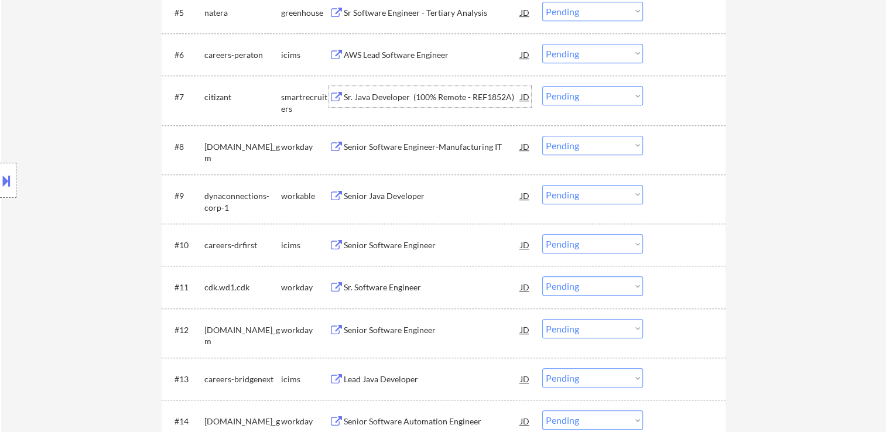
click at [416, 97] on div "Sr. Java Developer (100% Remote - REF1852A)" at bounding box center [432, 97] width 177 height 12
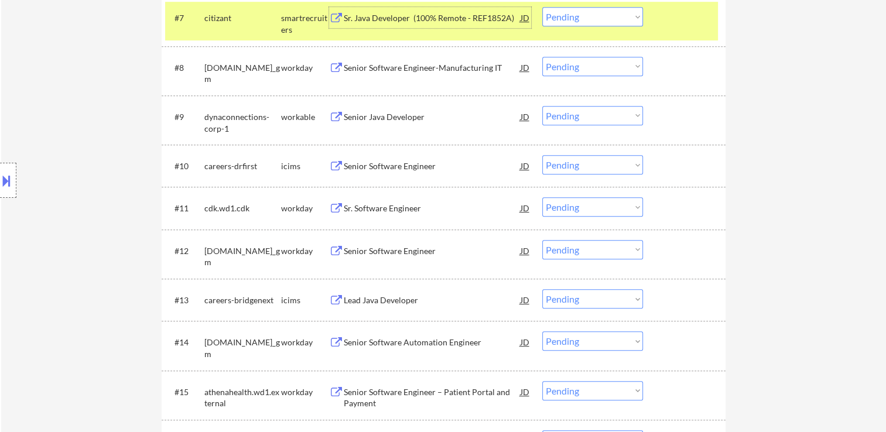
scroll to position [644, 0]
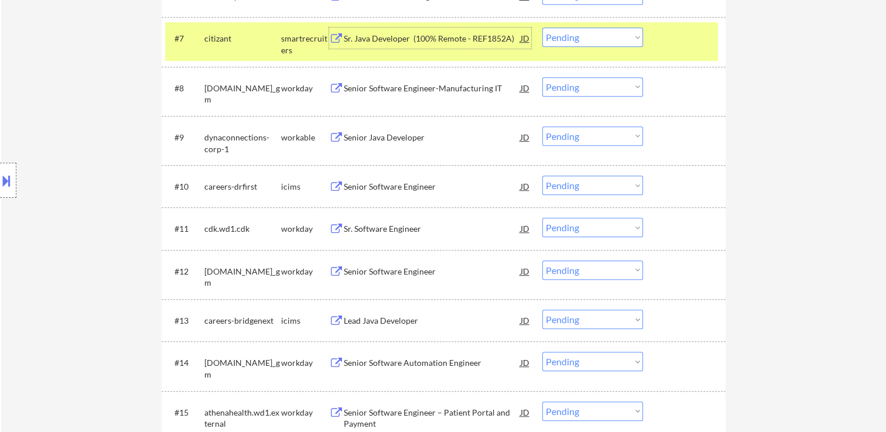
click at [664, 38] on div at bounding box center [686, 38] width 52 height 21
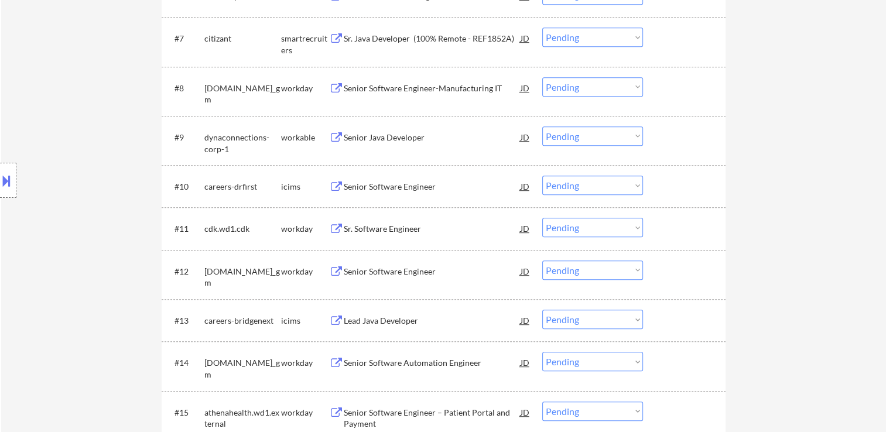
click at [401, 133] on div "Senior Java Developer" at bounding box center [432, 138] width 177 height 12
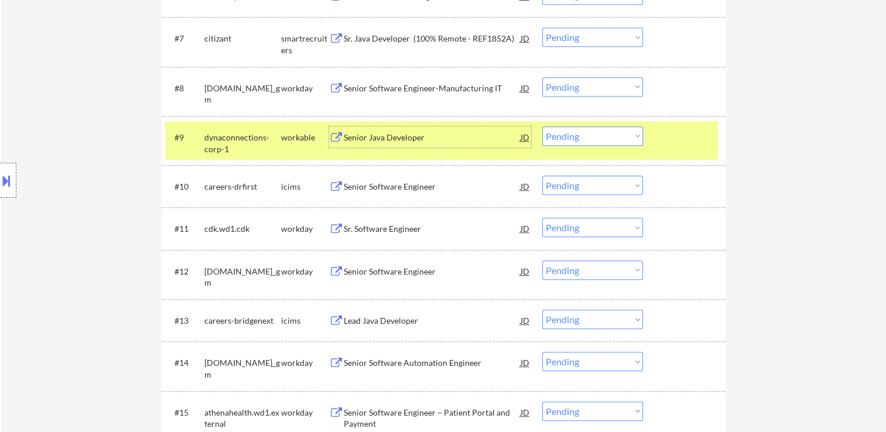
click at [583, 141] on select "Choose an option... Pending Applied Excluded (Questions) Excluded (Expired) Exc…" at bounding box center [592, 136] width 101 height 19
click at [542, 127] on select "Choose an option... Pending Applied Excluded (Questions) Excluded (Expired) Exc…" at bounding box center [592, 136] width 101 height 19
click at [670, 137] on div at bounding box center [686, 137] width 52 height 21
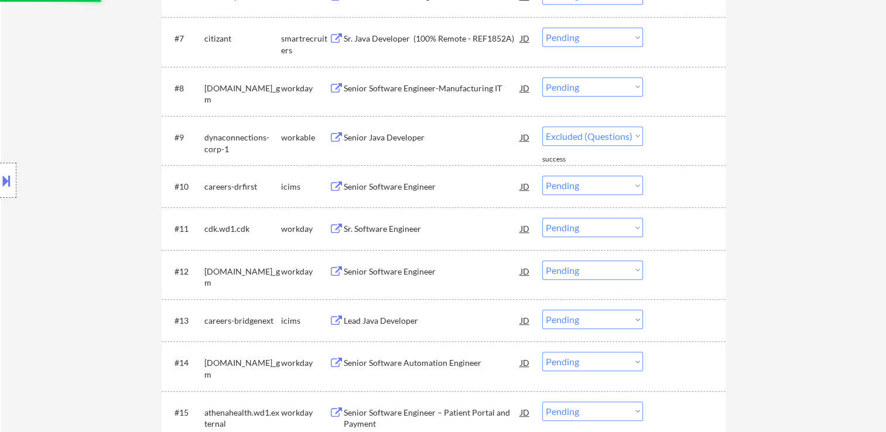
select select ""pending""
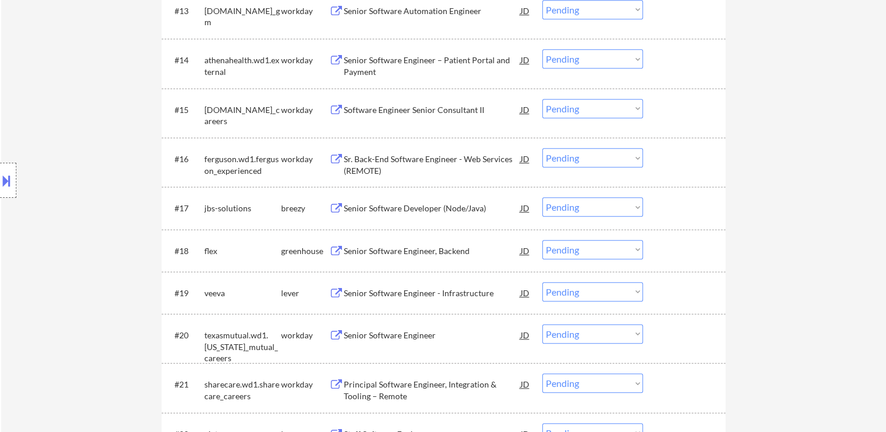
scroll to position [996, 0]
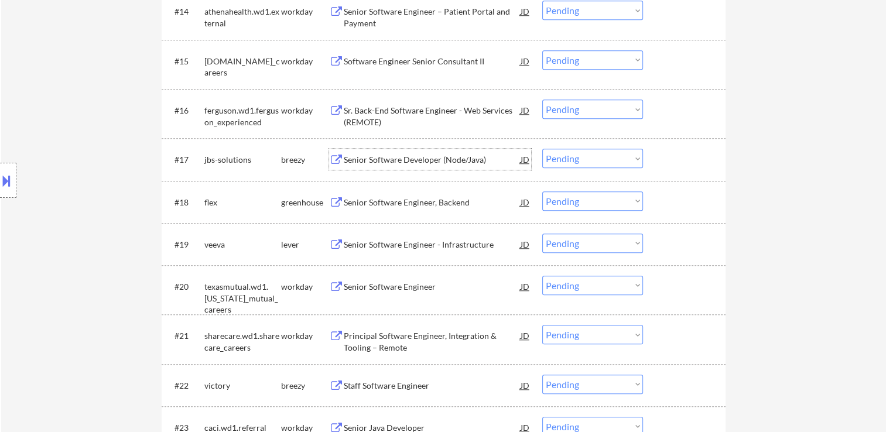
click at [422, 161] on div "Senior Software Developer (Node/Java)" at bounding box center [432, 160] width 177 height 12
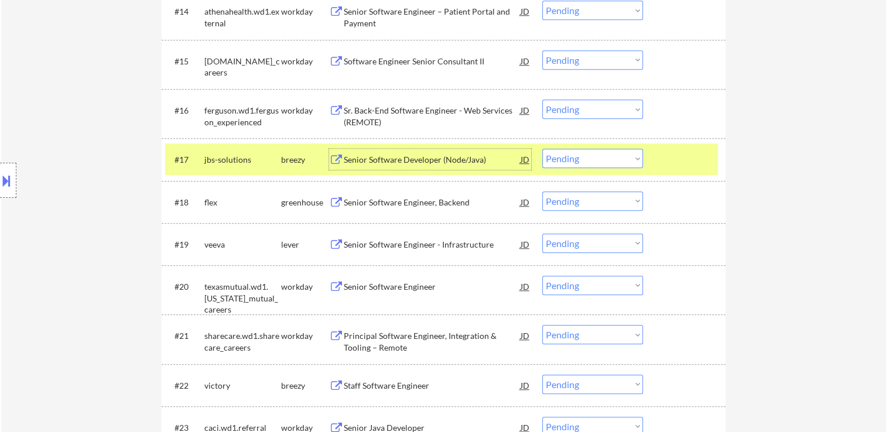
click at [630, 166] on select "Choose an option... Pending Applied Excluded (Questions) Excluded (Expired) Exc…" at bounding box center [592, 158] width 101 height 19
click at [542, 149] on select "Choose an option... Pending Applied Excluded (Questions) Excluded (Expired) Exc…" at bounding box center [592, 158] width 101 height 19
click at [686, 161] on div at bounding box center [686, 159] width 52 height 21
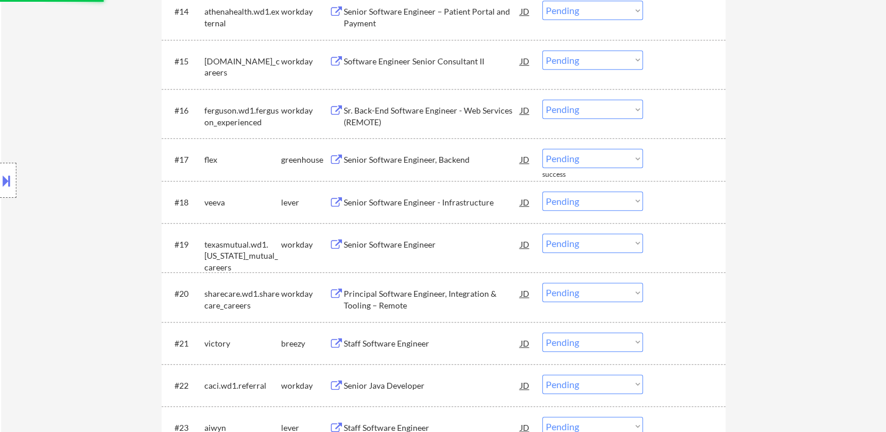
click at [426, 163] on div "Senior Software Engineer, Backend" at bounding box center [432, 160] width 177 height 12
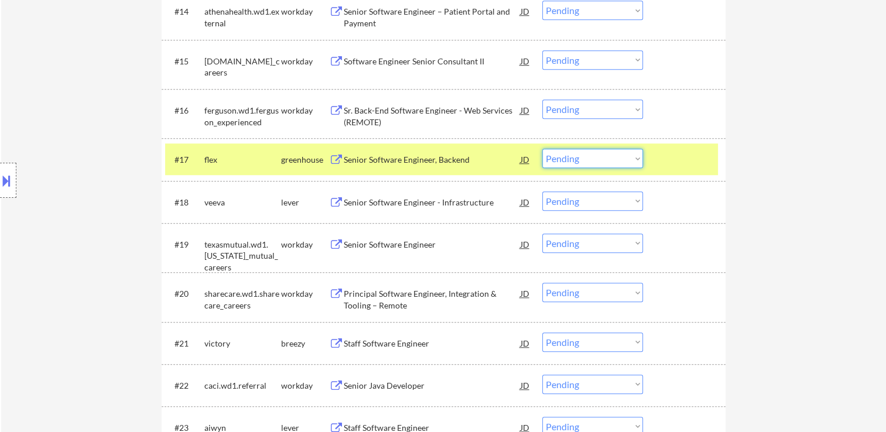
drag, startPoint x: 572, startPoint y: 159, endPoint x: 570, endPoint y: 169, distance: 9.5
click at [572, 159] on select "Choose an option... Pending Applied Excluded (Questions) Excluded (Expired) Exc…" at bounding box center [592, 158] width 101 height 19
click at [542, 149] on select "Choose an option... Pending Applied Excluded (Questions) Excluded (Expired) Exc…" at bounding box center [592, 158] width 101 height 19
click at [658, 156] on div "#17 flex greenhouse Senior Software Engineer, Backend JD Choose an option... Pe…" at bounding box center [441, 160] width 553 height 32
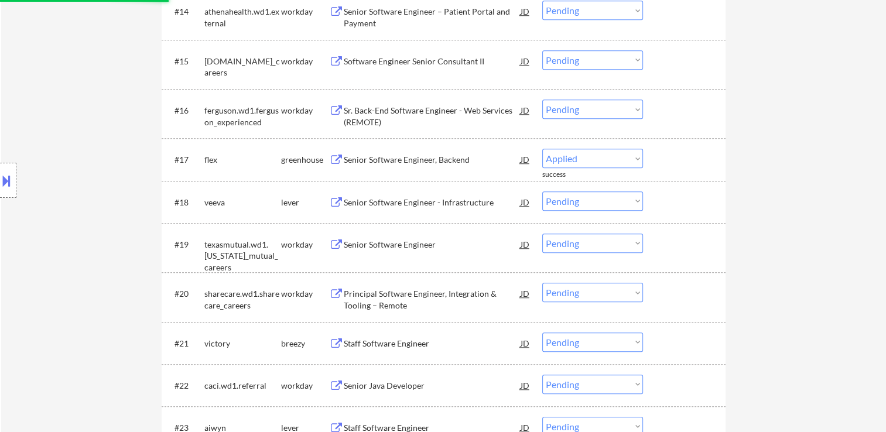
select select ""pending""
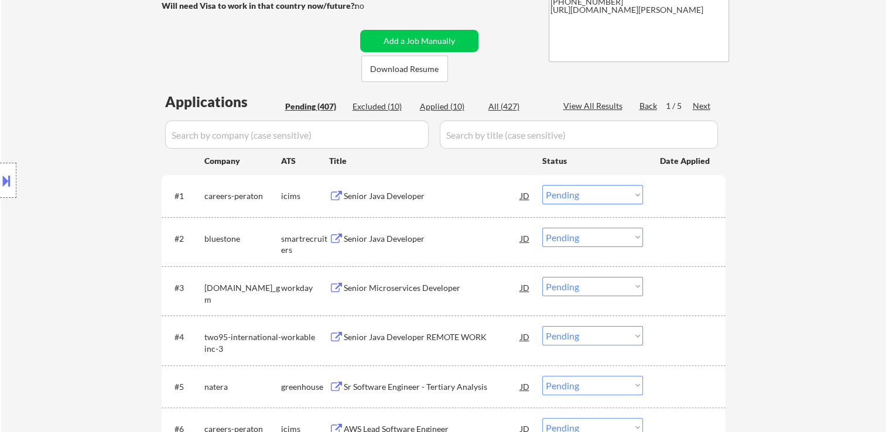
scroll to position [117, 0]
